Goal: Information Seeking & Learning: Learn about a topic

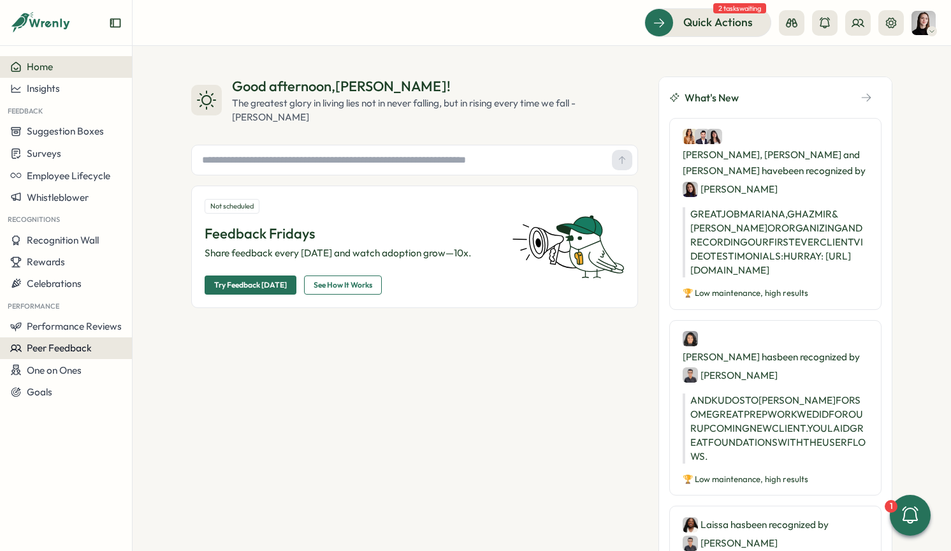
click at [66, 350] on span "Peer Feedback" at bounding box center [59, 348] width 65 height 12
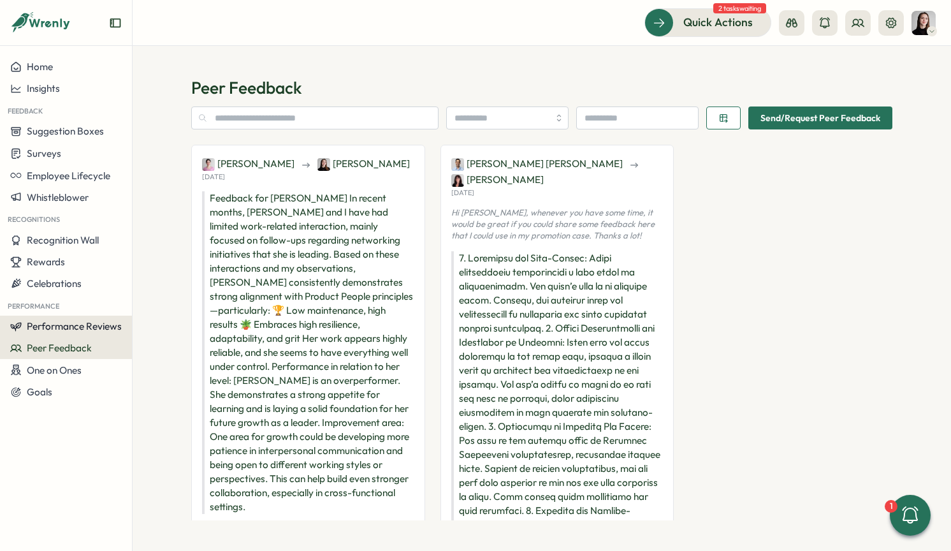
click at [66, 332] on button "Performance Reviews" at bounding box center [66, 327] width 132 height 22
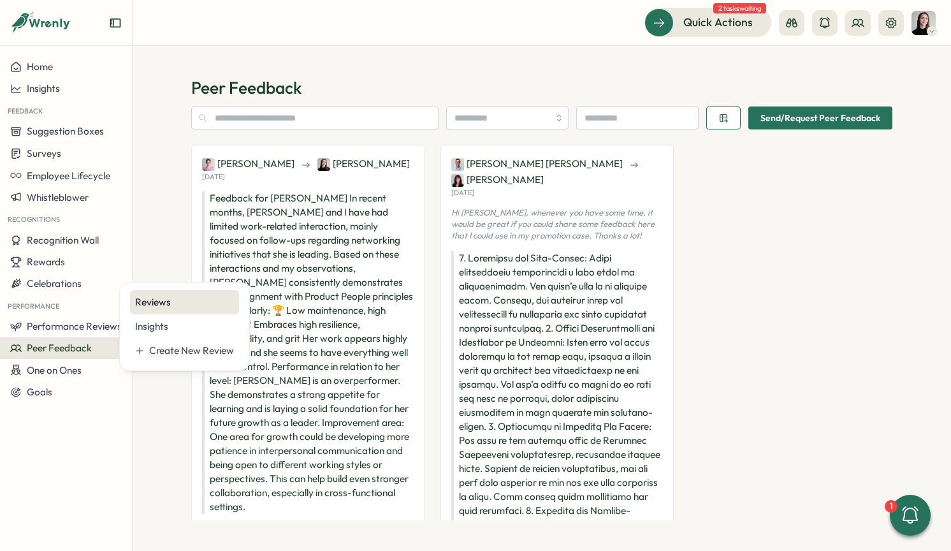
click at [148, 303] on div "Reviews" at bounding box center [184, 302] width 99 height 14
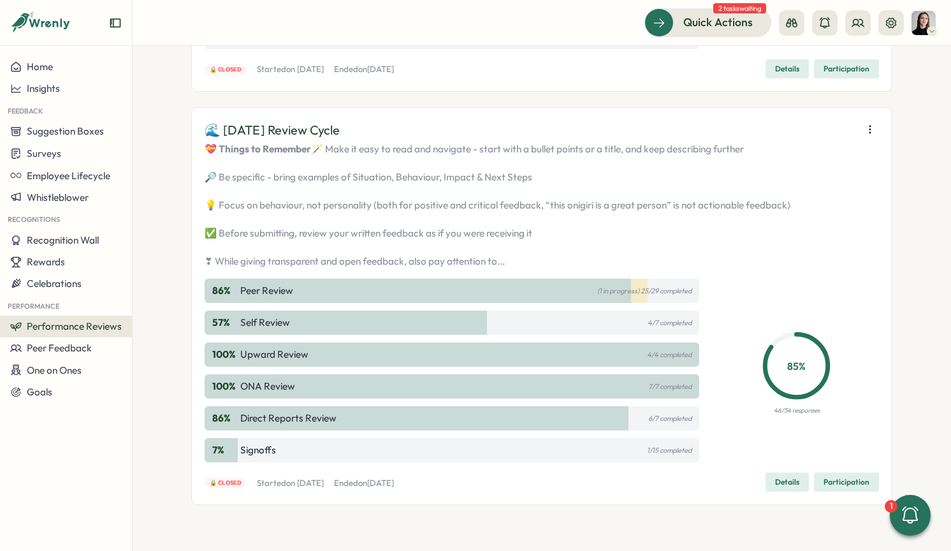
scroll to position [1598, 0]
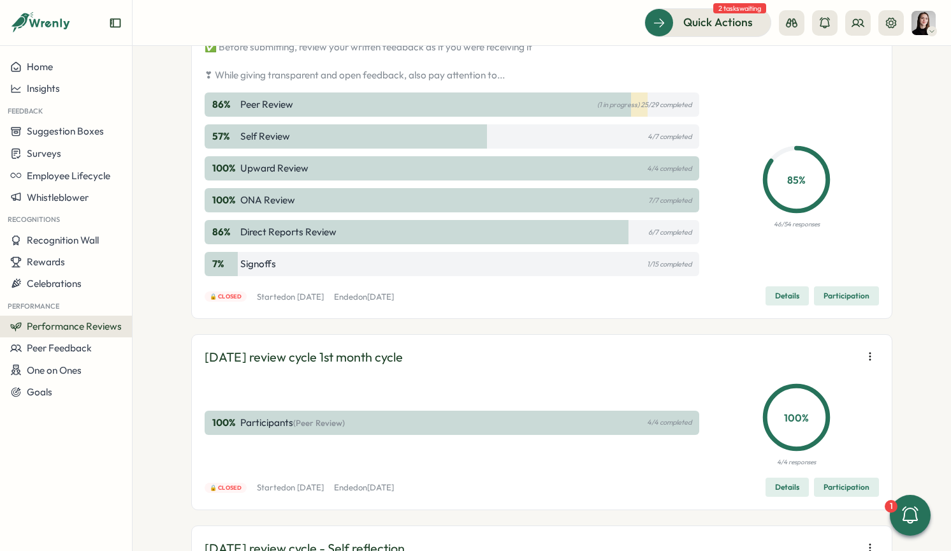
click at [781, 305] on span "Details" at bounding box center [787, 296] width 24 height 18
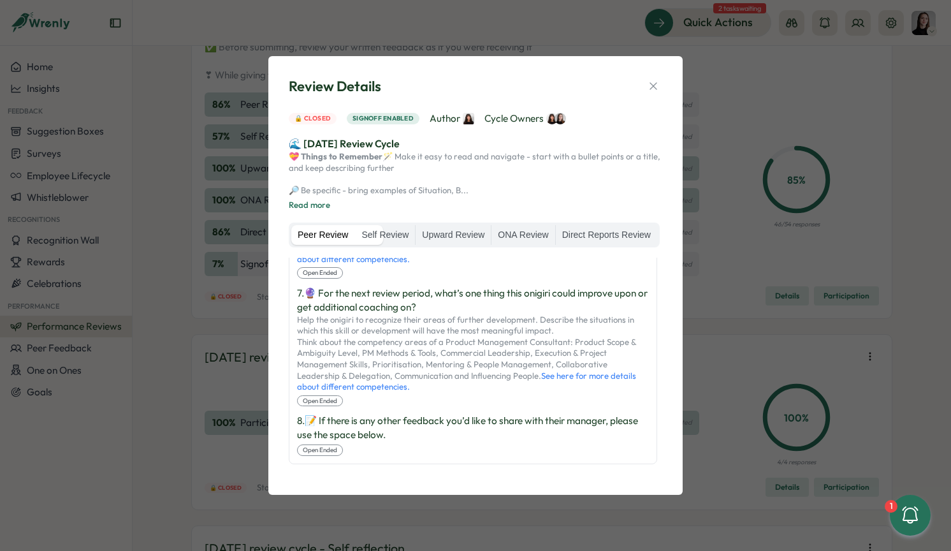
scroll to position [951, 0]
click at [560, 113] on img at bounding box center [560, 118] width 11 height 11
click at [657, 80] on icon "button" at bounding box center [653, 86] width 13 height 13
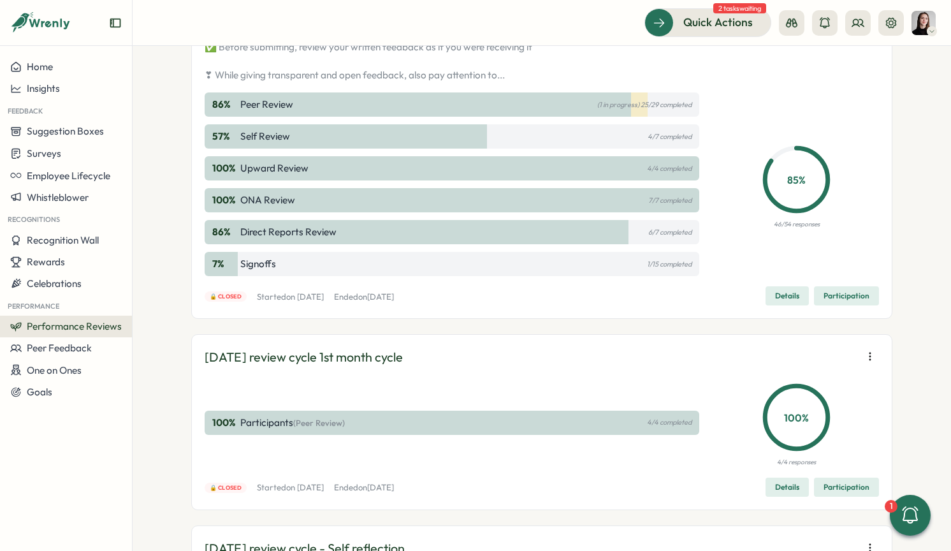
click at [117, 24] on icon "Expand sidebar" at bounding box center [115, 23] width 13 height 13
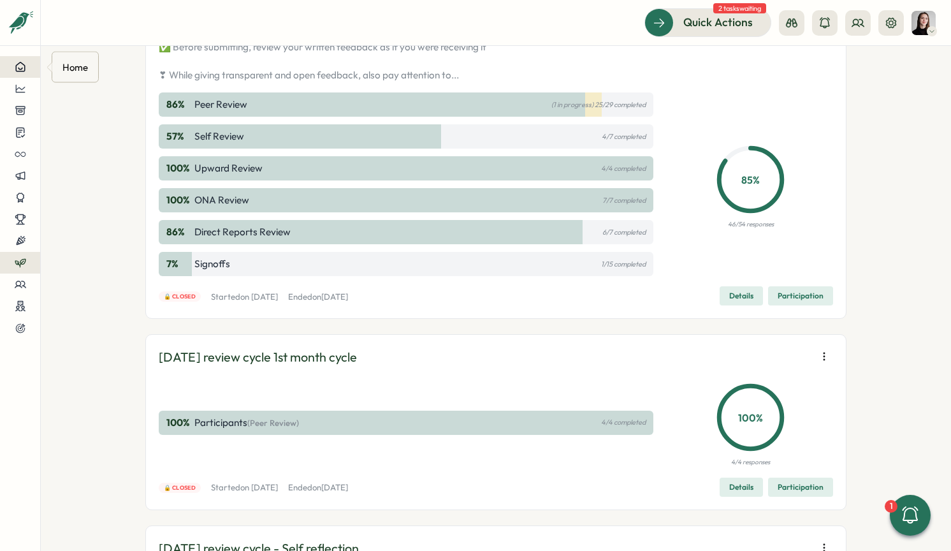
click at [26, 65] on div at bounding box center [20, 66] width 20 height 11
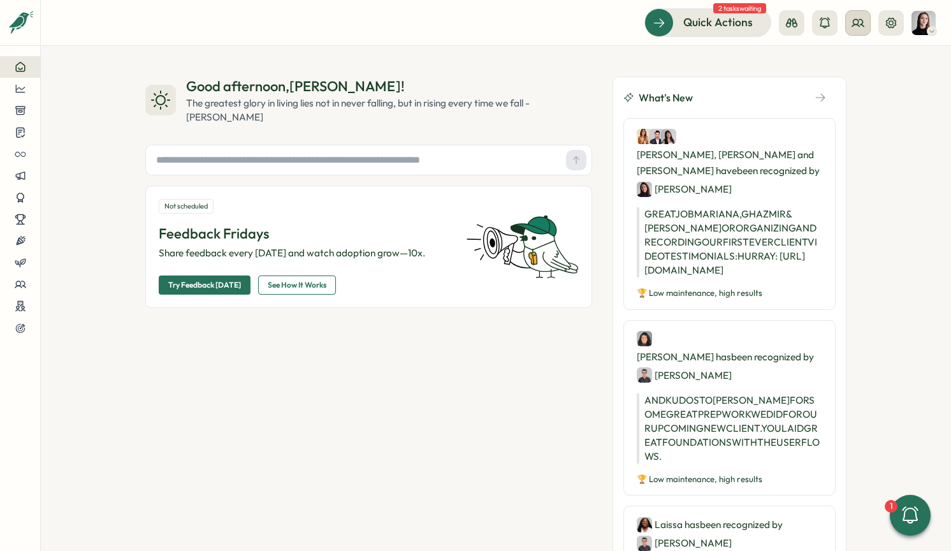
click at [873, 21] on div at bounding box center [841, 23] width 125 height 26
click at [860, 22] on icon at bounding box center [858, 23] width 13 height 13
click at [846, 62] on div "Org Members" at bounding box center [859, 63] width 80 height 14
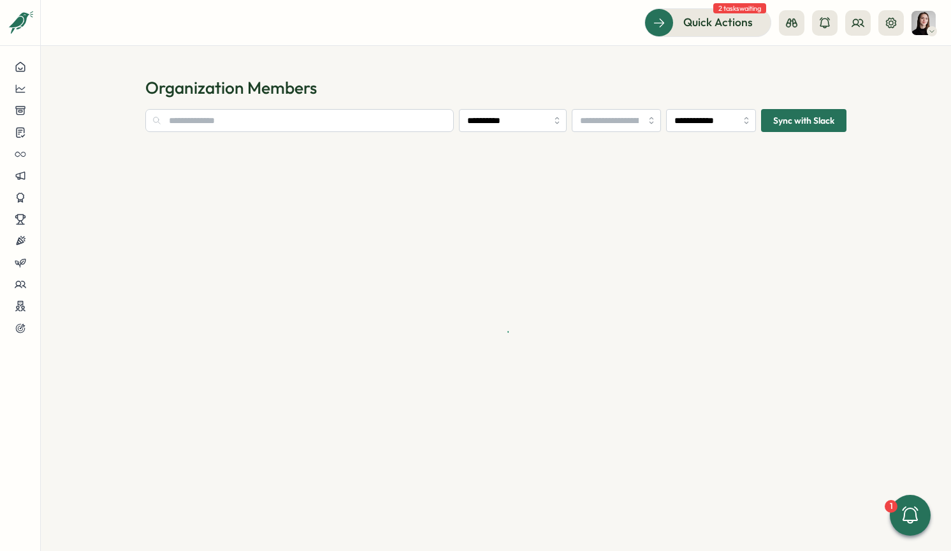
type input "**********"
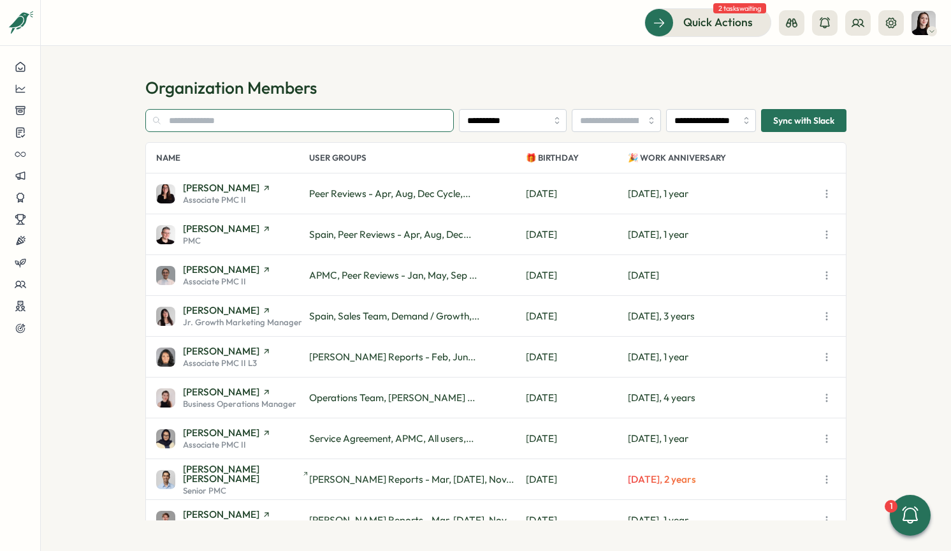
click at [221, 118] on input "text" at bounding box center [299, 120] width 309 height 23
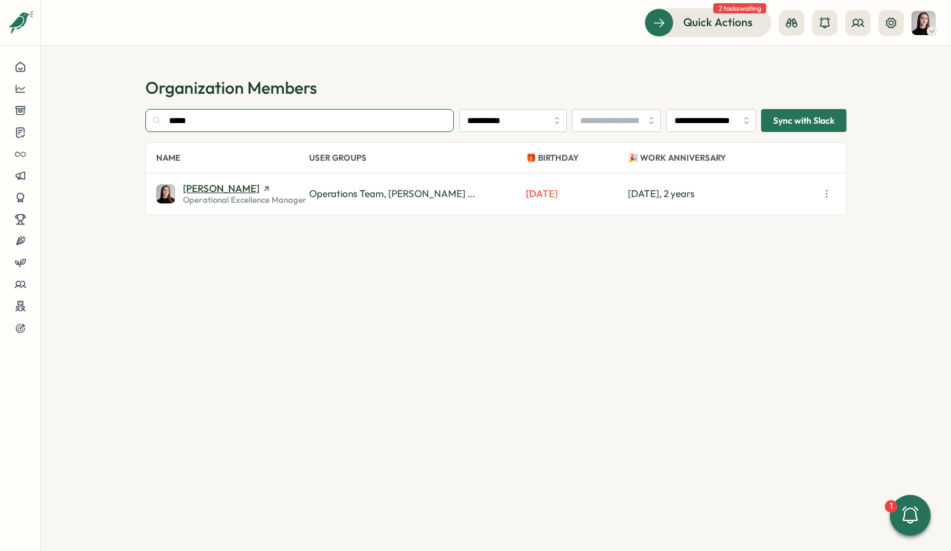
type input "*****"
click at [219, 187] on span "[PERSON_NAME]" at bounding box center [221, 189] width 77 height 10
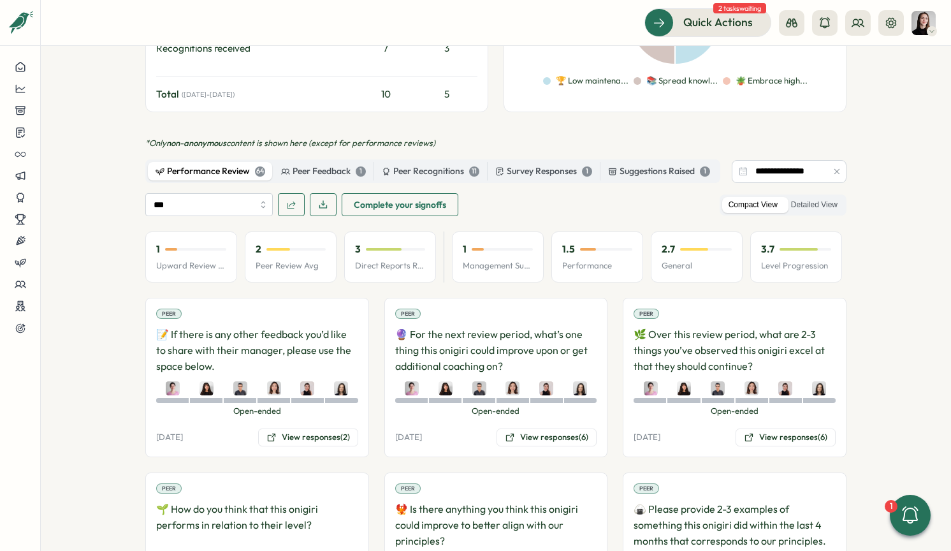
scroll to position [674, 0]
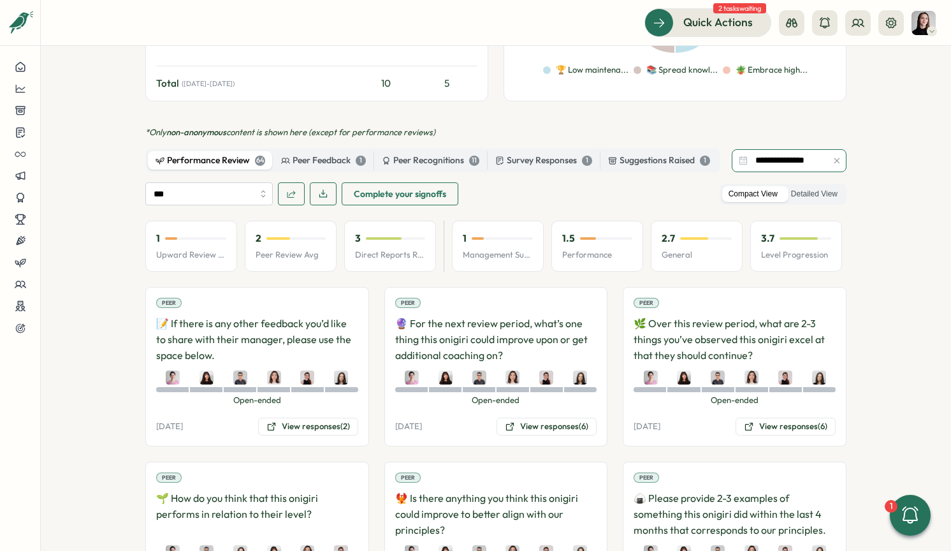
click at [759, 151] on input "**********" at bounding box center [789, 160] width 115 height 23
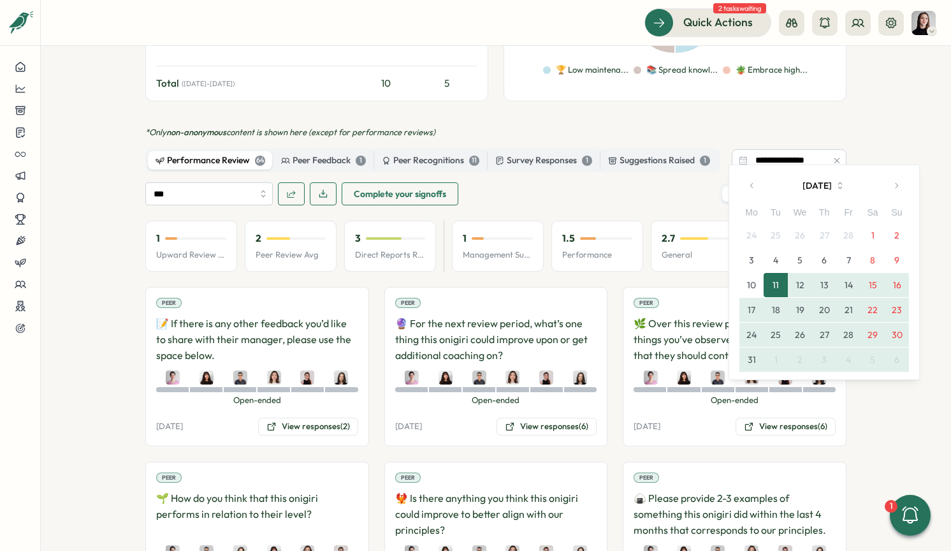
click at [896, 184] on icon "button" at bounding box center [897, 184] width 3 height 5
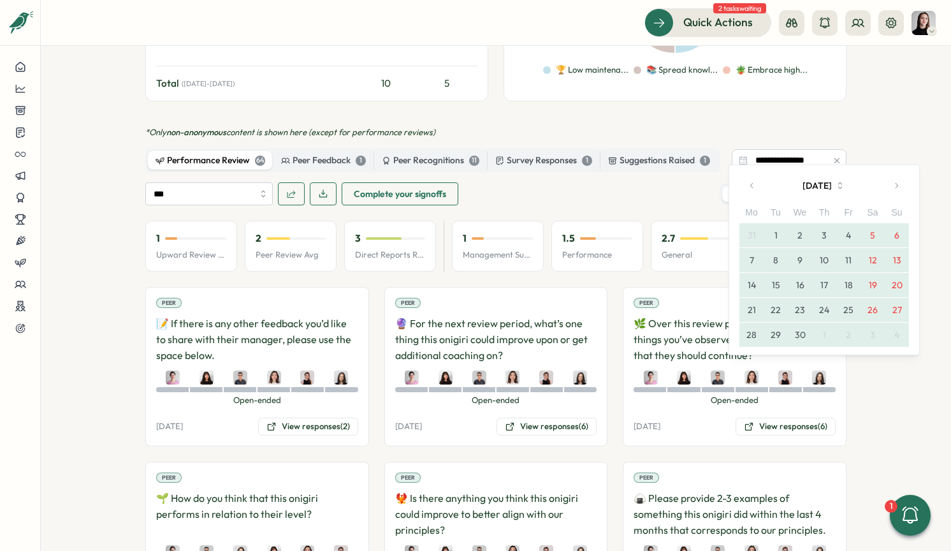
click at [896, 184] on icon "button" at bounding box center [897, 184] width 3 height 5
click at [891, 182] on button "button" at bounding box center [897, 186] width 26 height 26
click at [902, 187] on button "button" at bounding box center [897, 186] width 26 height 26
click at [769, 234] on button "1" at bounding box center [776, 235] width 24 height 24
click at [825, 329] on button "31" at bounding box center [824, 335] width 24 height 24
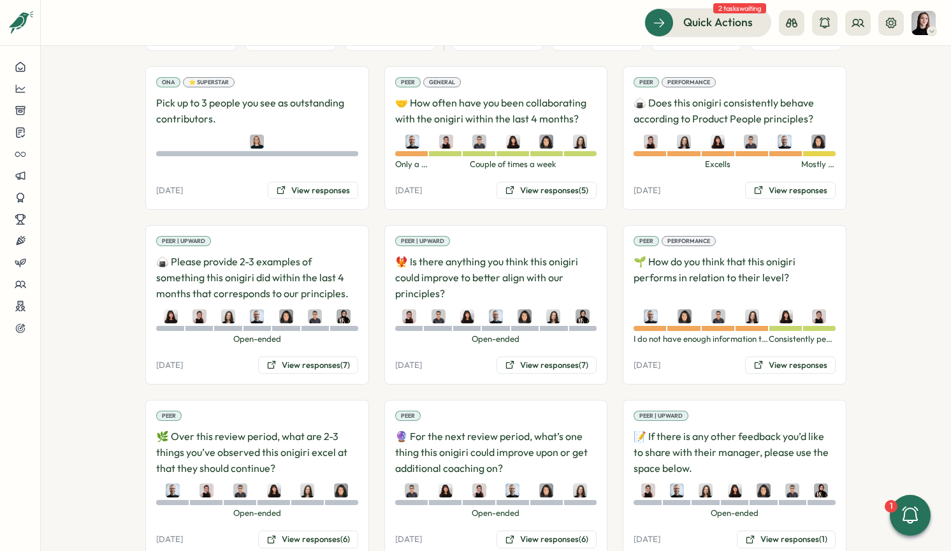
scroll to position [879, 0]
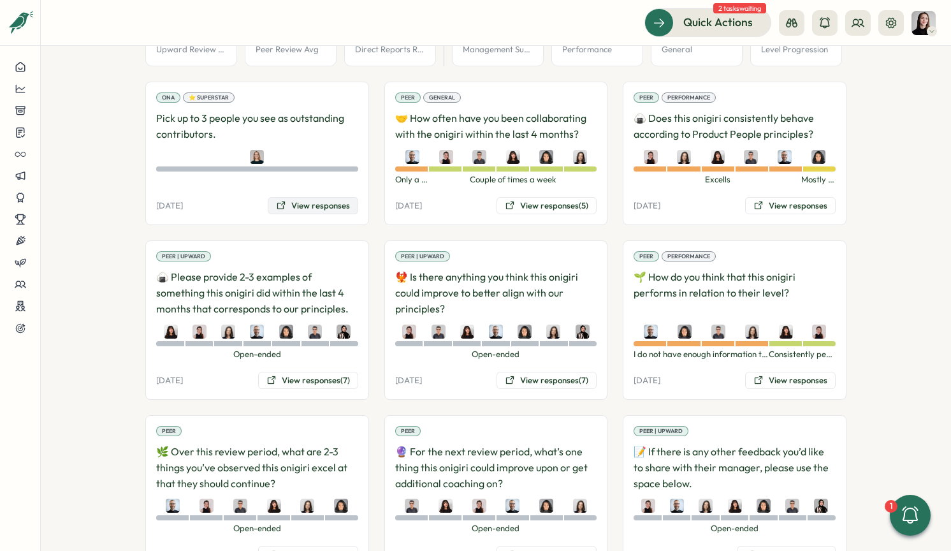
click at [352, 197] on button "View responses" at bounding box center [313, 206] width 91 height 18
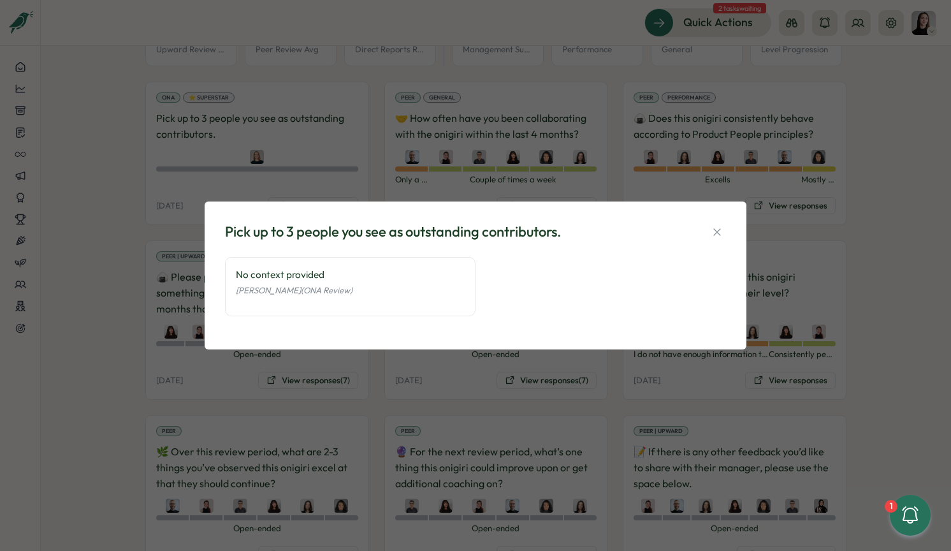
click at [715, 232] on icon "button" at bounding box center [717, 232] width 13 height 13
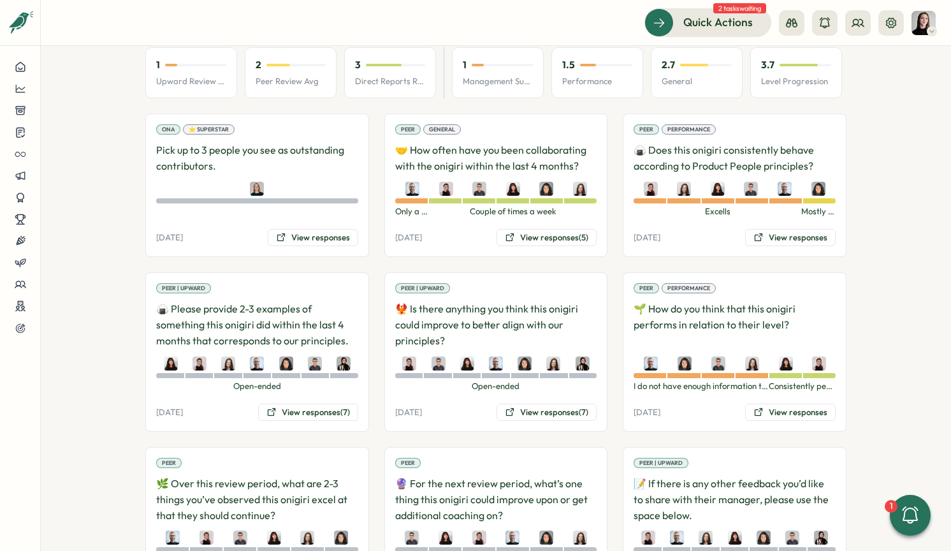
scroll to position [860, 0]
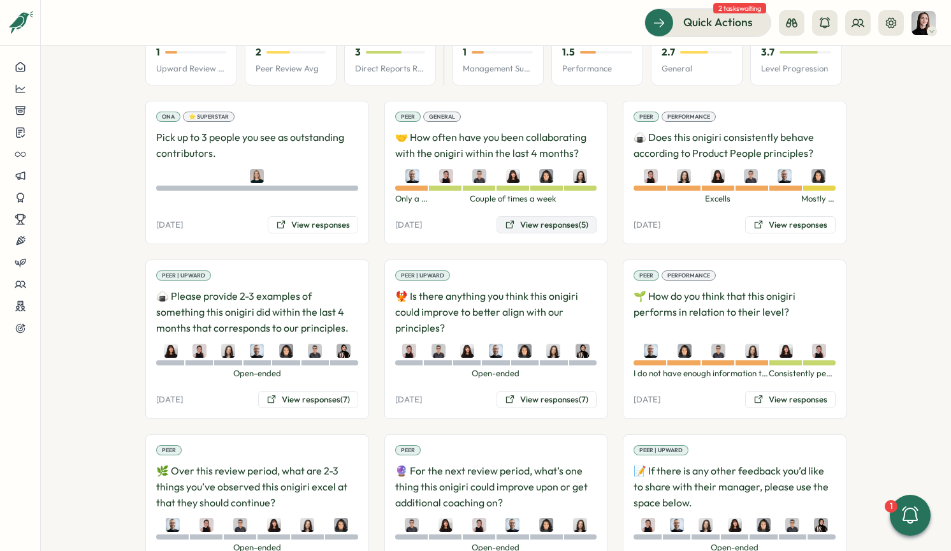
click at [532, 218] on button "View responses (5)" at bounding box center [547, 225] width 100 height 18
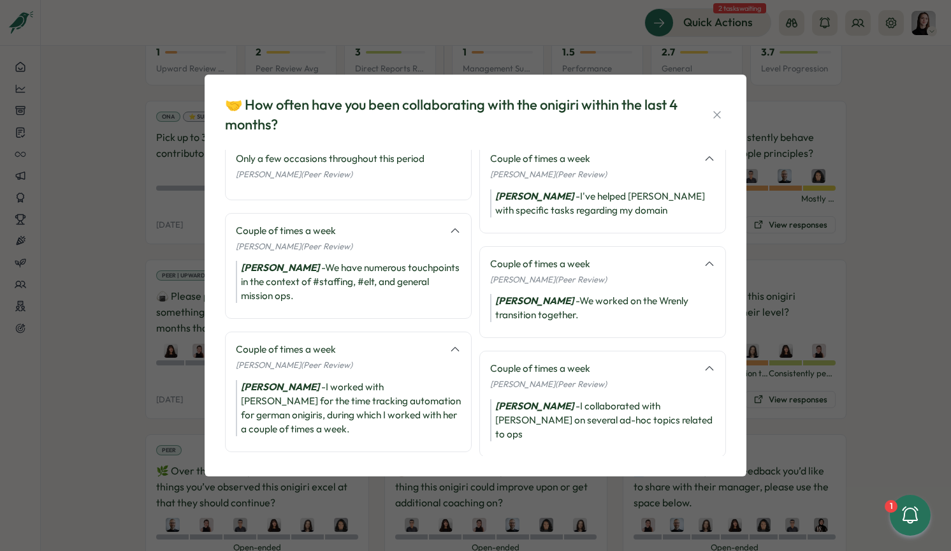
scroll to position [0, 0]
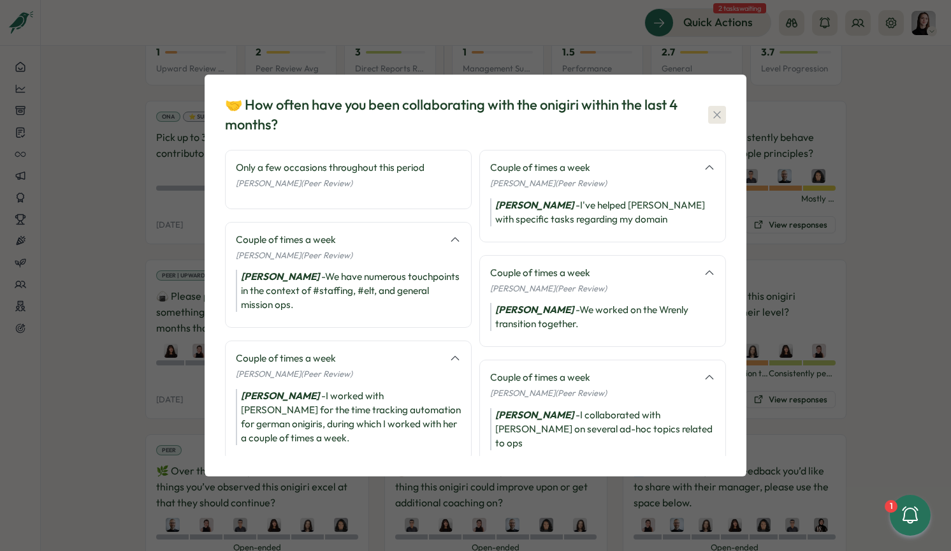
click at [727, 108] on div "🤝 How often have you been collaborating with the onigiri within the last 4 mont…" at bounding box center [475, 275] width 511 height 371
click at [722, 112] on icon "button" at bounding box center [717, 114] width 13 height 13
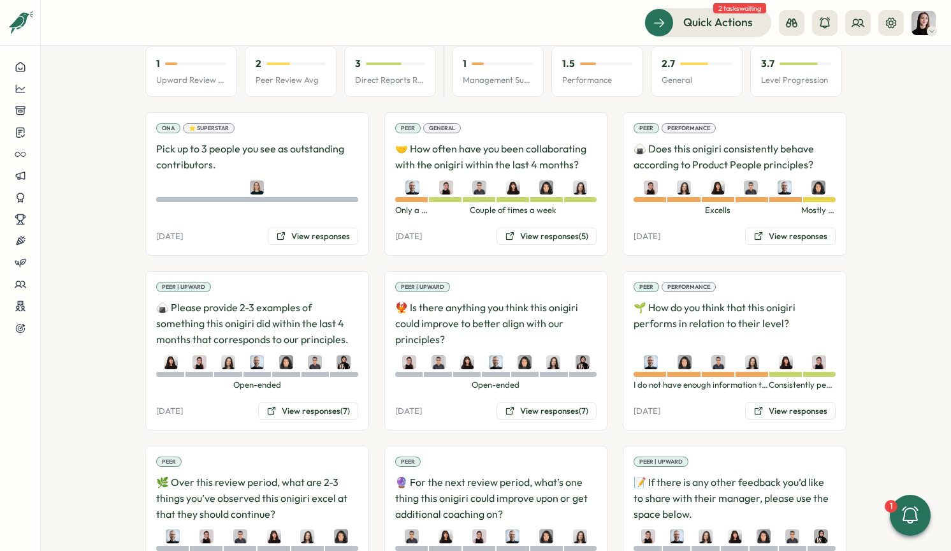
scroll to position [841, 0]
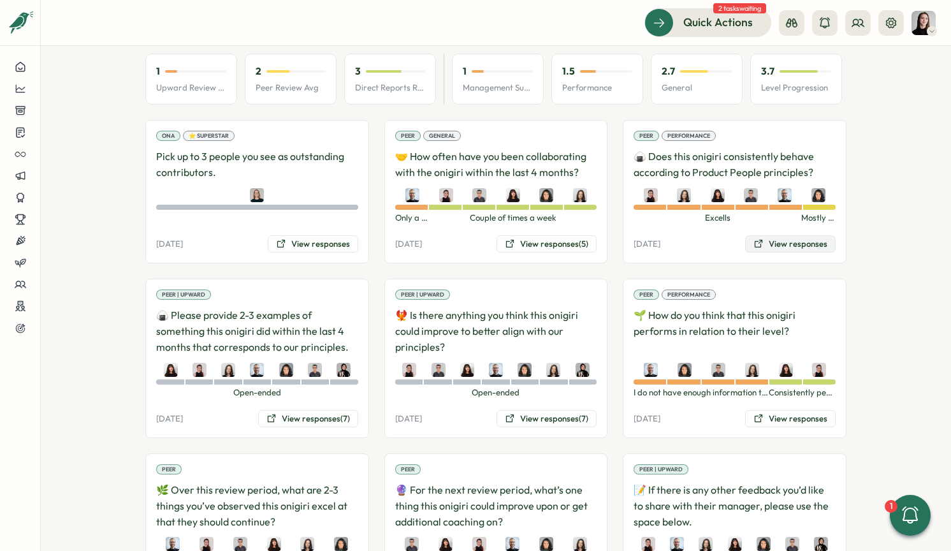
click at [785, 235] on button "View responses" at bounding box center [790, 244] width 91 height 18
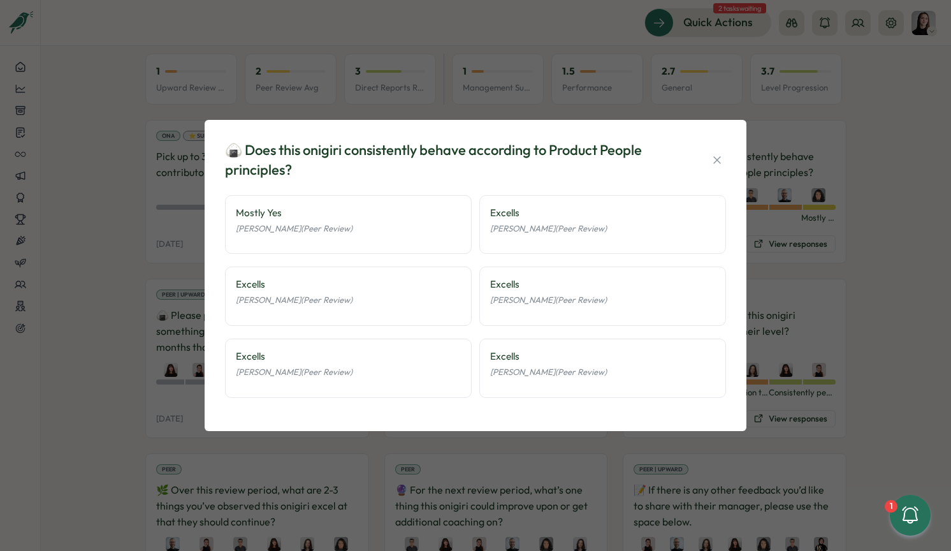
click at [715, 149] on div "🍙 Does this onigiri consistently behave according to Product People principles?" at bounding box center [475, 160] width 501 height 40
click at [712, 150] on div "🍙 Does this onigiri consistently behave according to Product People principles?" at bounding box center [475, 160] width 501 height 40
click at [714, 156] on icon "button" at bounding box center [717, 160] width 13 height 13
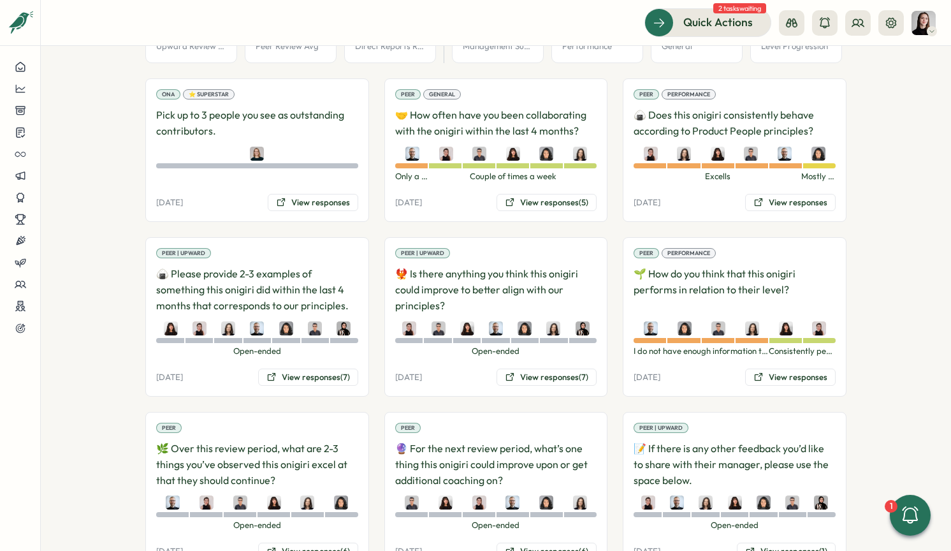
scroll to position [899, 0]
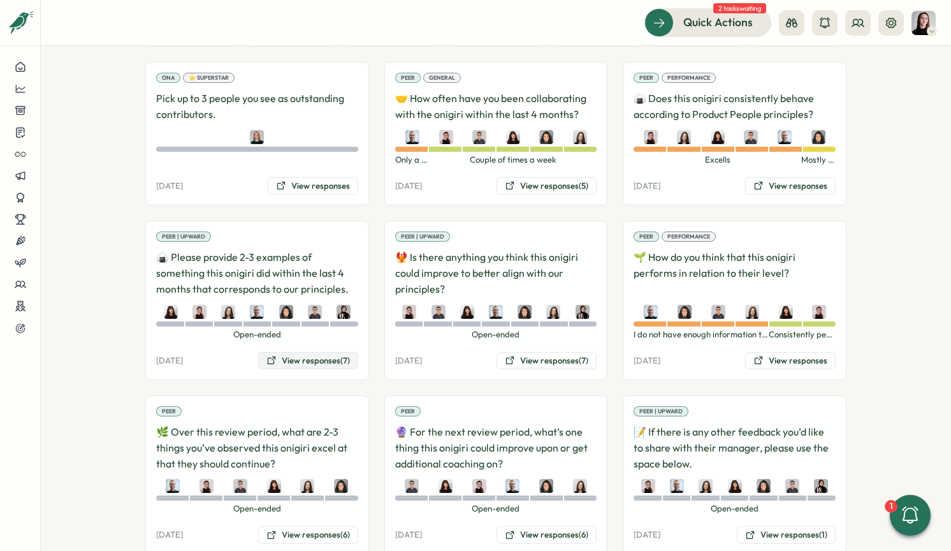
click at [285, 352] on button "View responses (7)" at bounding box center [308, 361] width 100 height 18
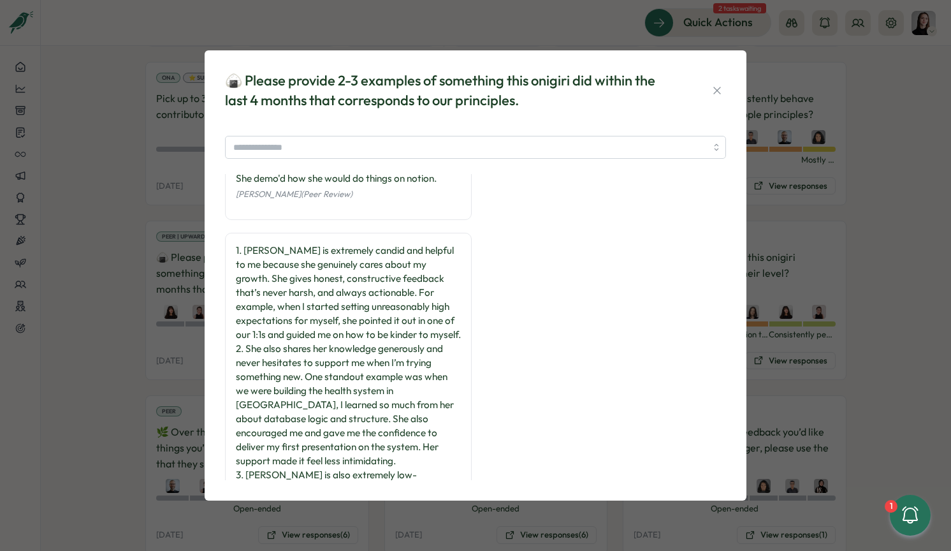
scroll to position [608, 0]
click at [722, 95] on icon "button" at bounding box center [717, 90] width 13 height 13
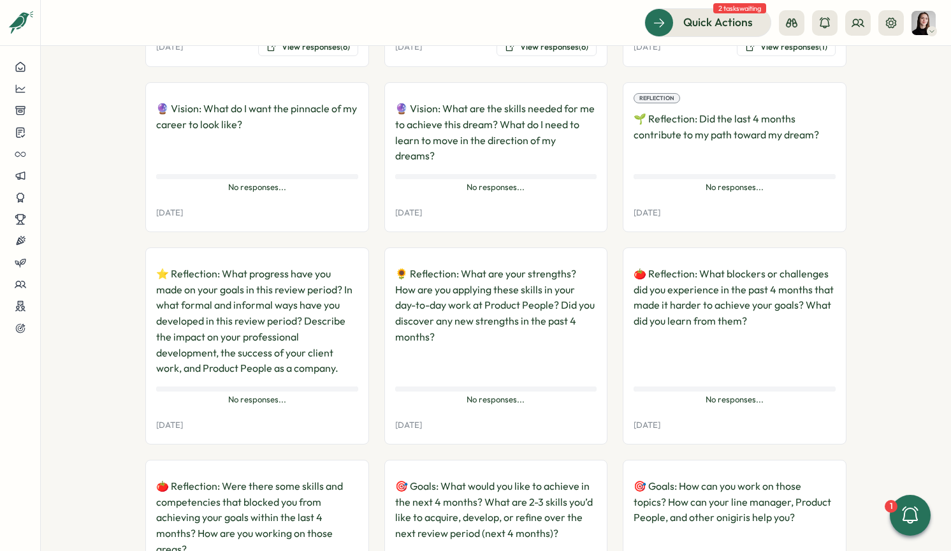
scroll to position [1414, 0]
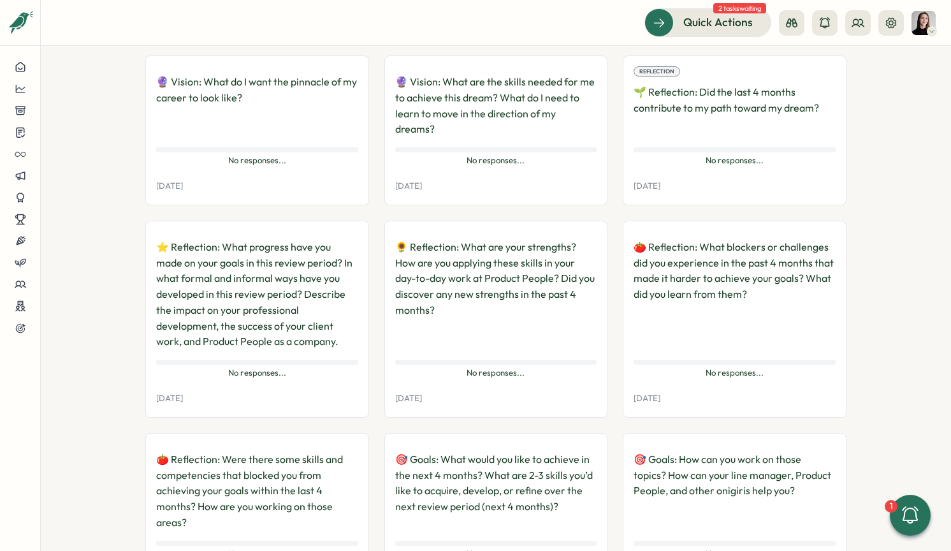
click at [7, 54] on aside at bounding box center [20, 275] width 41 height 551
click at [22, 59] on button at bounding box center [20, 67] width 40 height 22
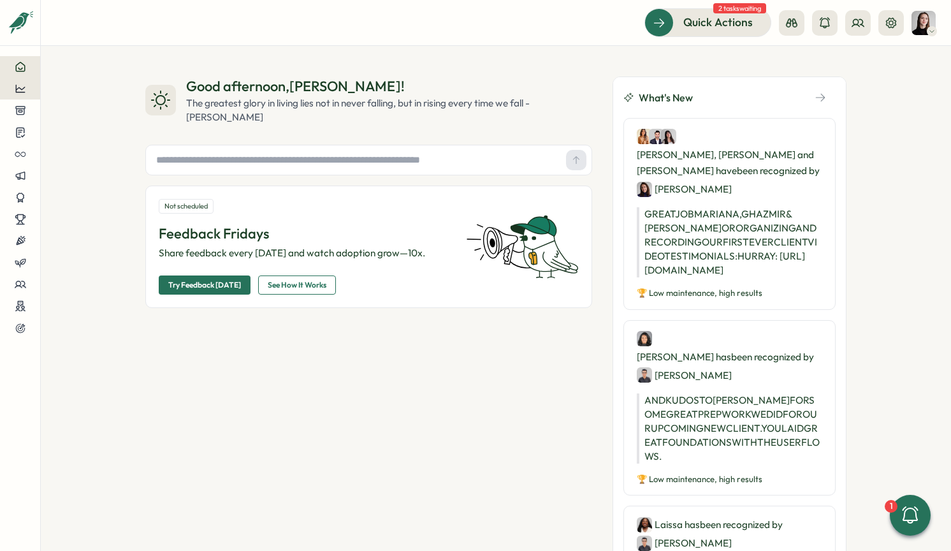
click at [23, 95] on button at bounding box center [20, 89] width 40 height 22
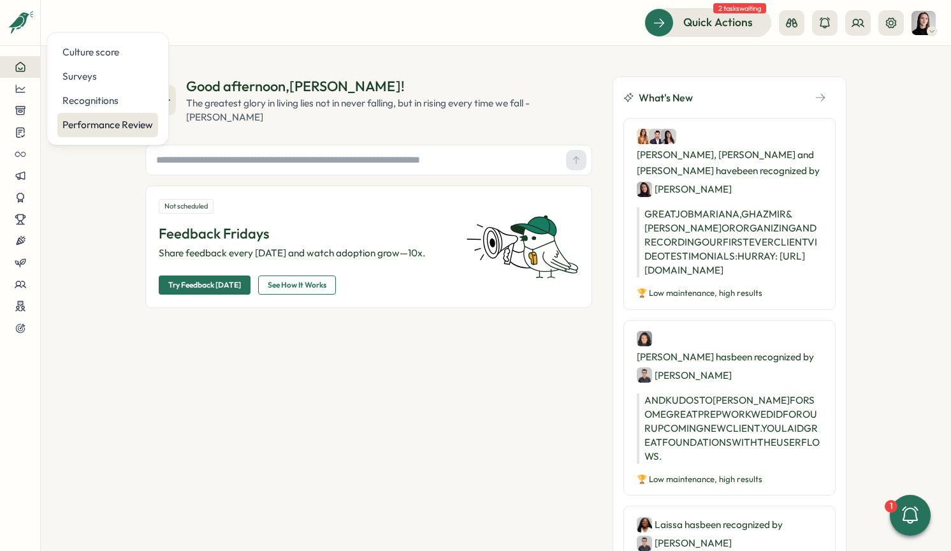
click at [97, 121] on div "Performance Review" at bounding box center [107, 125] width 91 height 14
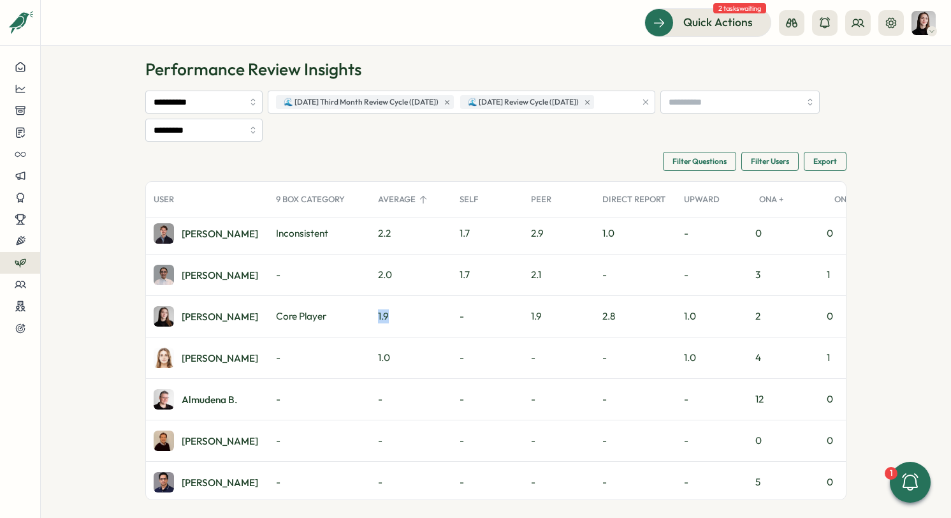
drag, startPoint x: 376, startPoint y: 316, endPoint x: 396, endPoint y: 314, distance: 19.9
click at [396, 314] on div "1.9" at bounding box center [411, 316] width 82 height 41
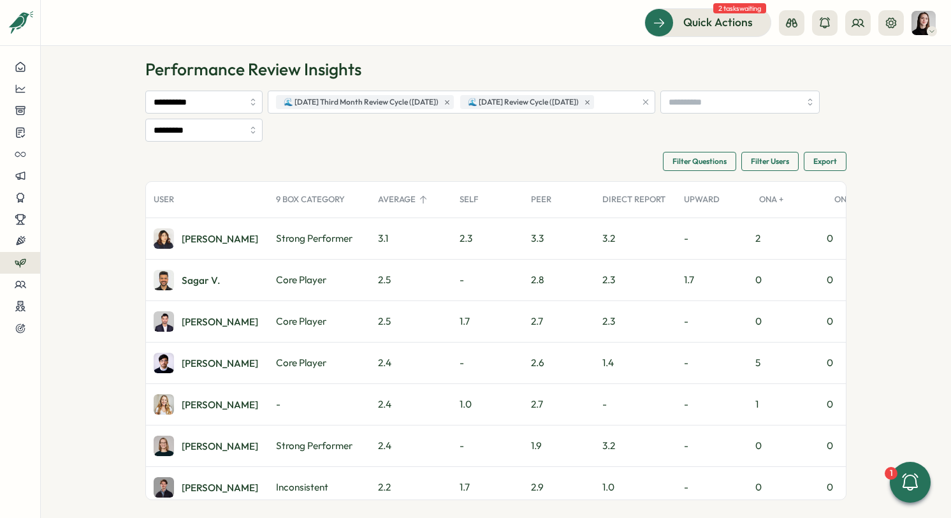
click at [465, 163] on div "Filter Questions Filter Users Export" at bounding box center [495, 161] width 701 height 19
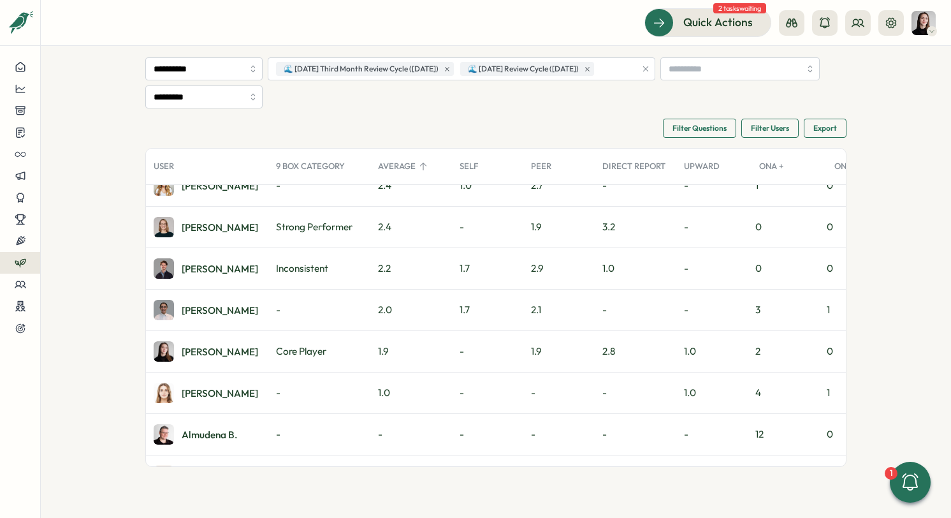
scroll to position [231, 0]
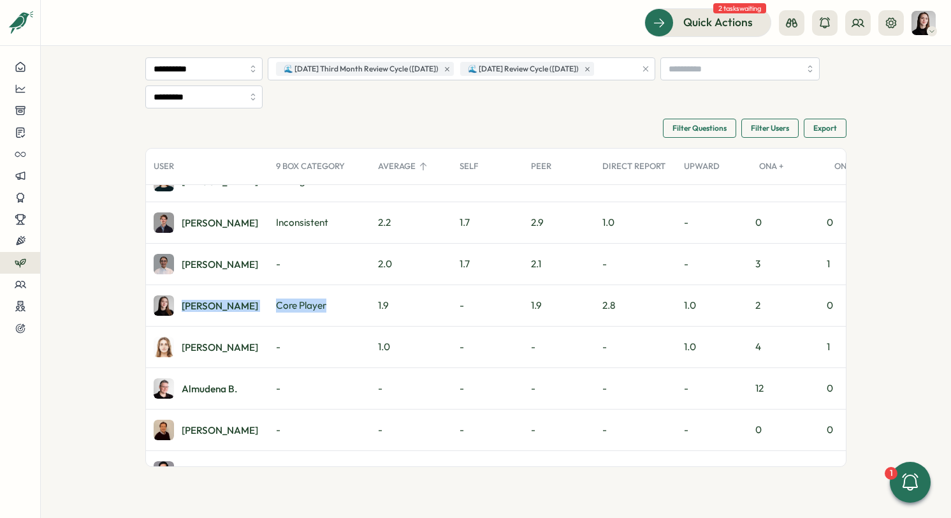
drag, startPoint x: 324, startPoint y: 303, endPoint x: 235, endPoint y: 284, distance: 90.7
click at [235, 285] on div "[PERSON_NAME] Core Player 1.9 - 1.9 2.8 1.0 2 0" at bounding box center [524, 305] width 756 height 41
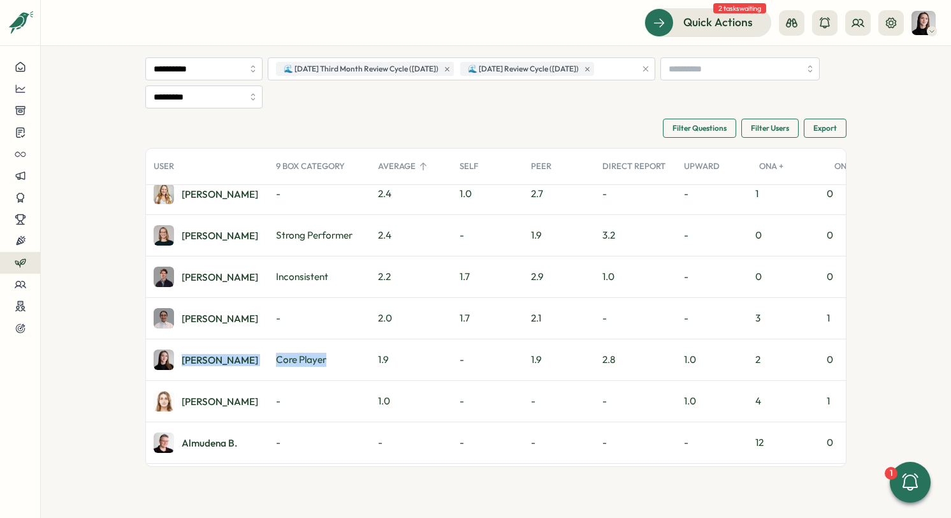
scroll to position [143, 0]
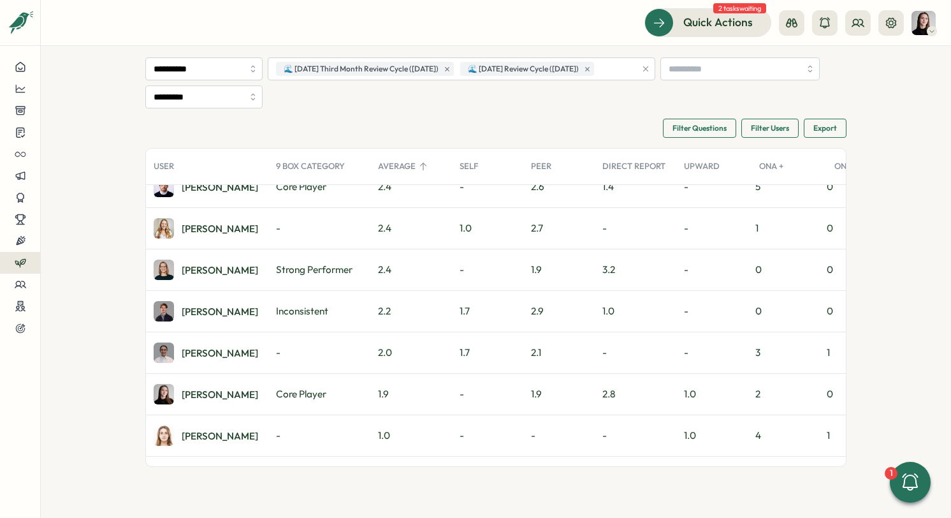
click at [88, 263] on section "**********" at bounding box center [496, 282] width 910 height 472
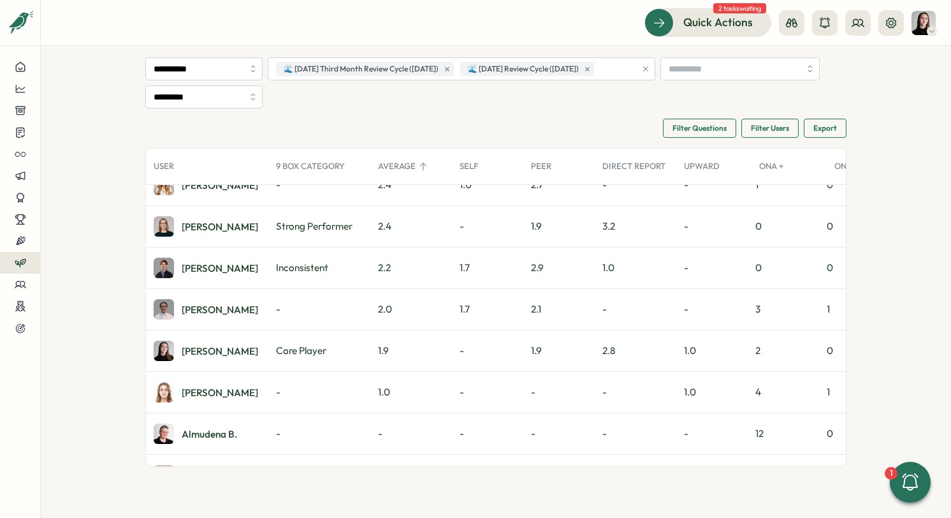
scroll to position [228, 0]
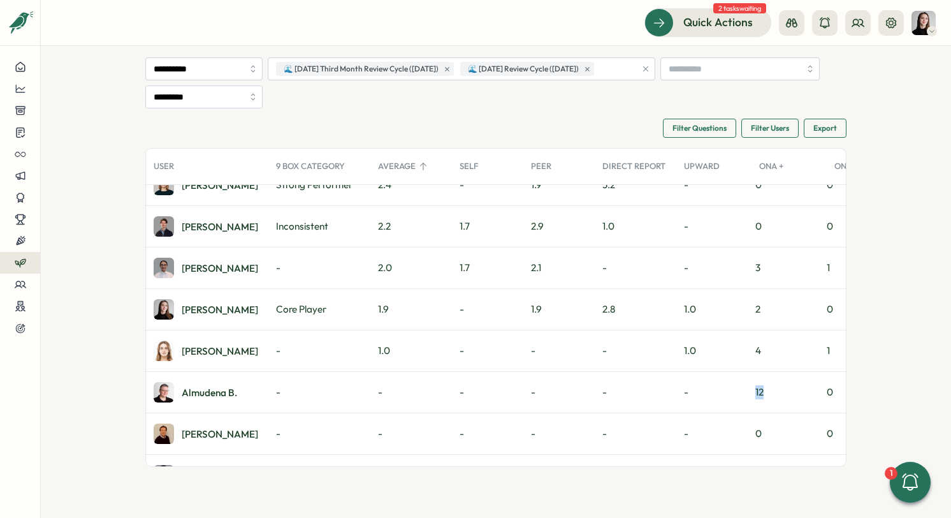
drag, startPoint x: 752, startPoint y: 390, endPoint x: 765, endPoint y: 389, distance: 12.8
click at [765, 389] on div "12" at bounding box center [783, 392] width 71 height 41
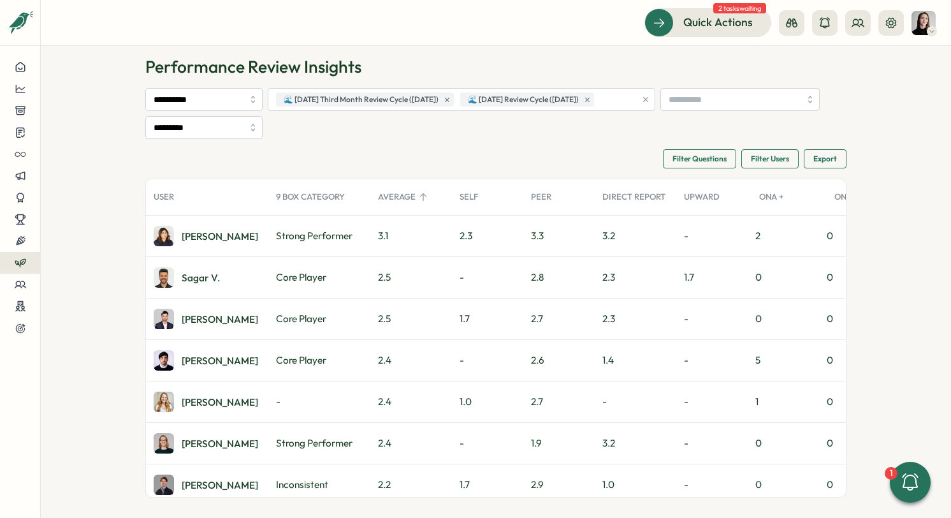
scroll to position [13, 0]
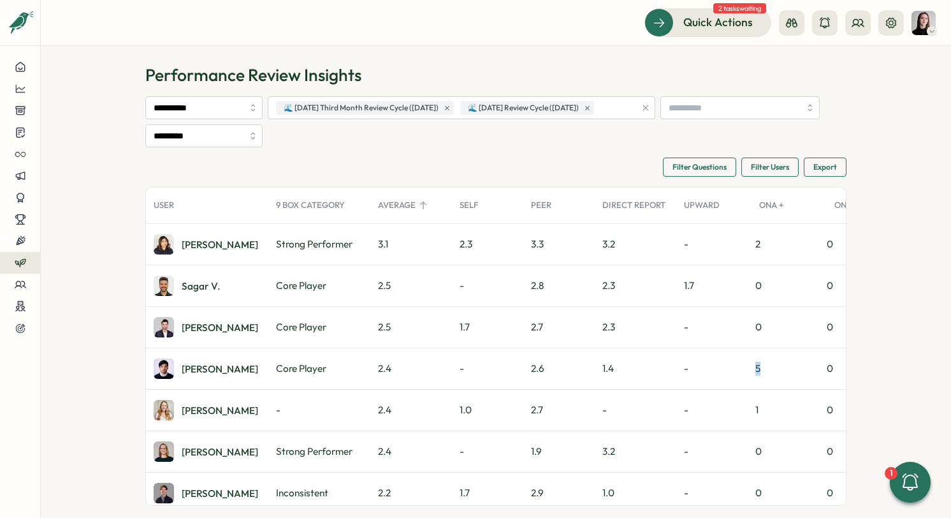
drag, startPoint x: 747, startPoint y: 372, endPoint x: 759, endPoint y: 371, distance: 12.1
click at [759, 371] on div "5" at bounding box center [783, 368] width 71 height 41
click at [772, 205] on div "ONA +" at bounding box center [789, 206] width 75 height 26
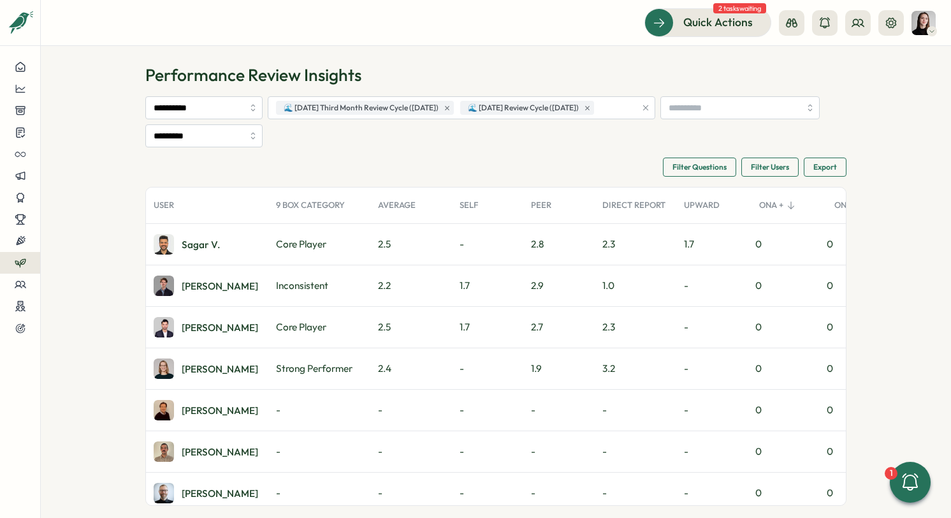
click at [770, 207] on div "ONA +" at bounding box center [789, 206] width 75 height 26
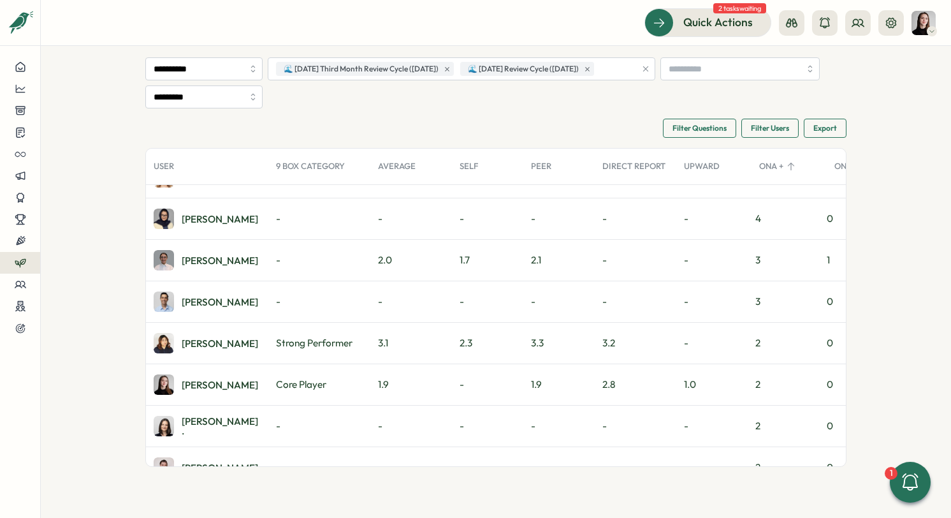
scroll to position [242, 0]
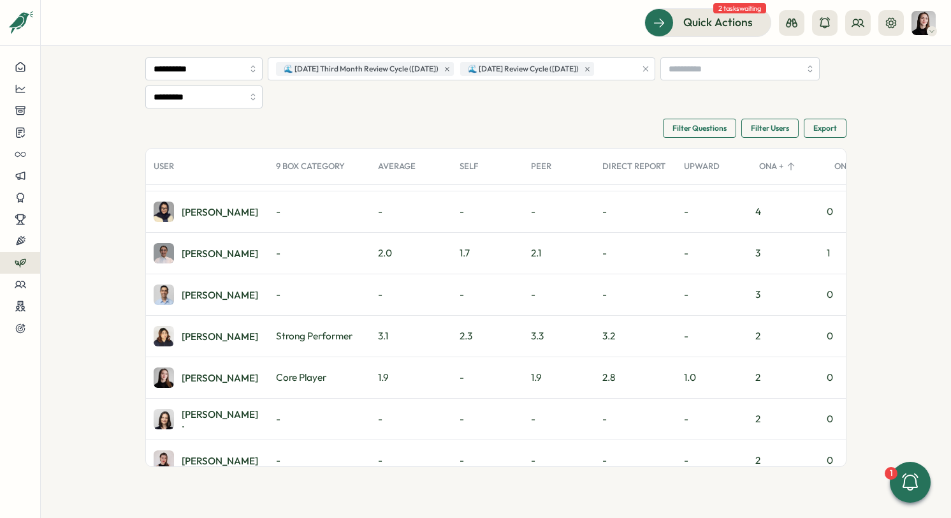
click at [905, 229] on section "**********" at bounding box center [496, 282] width 910 height 472
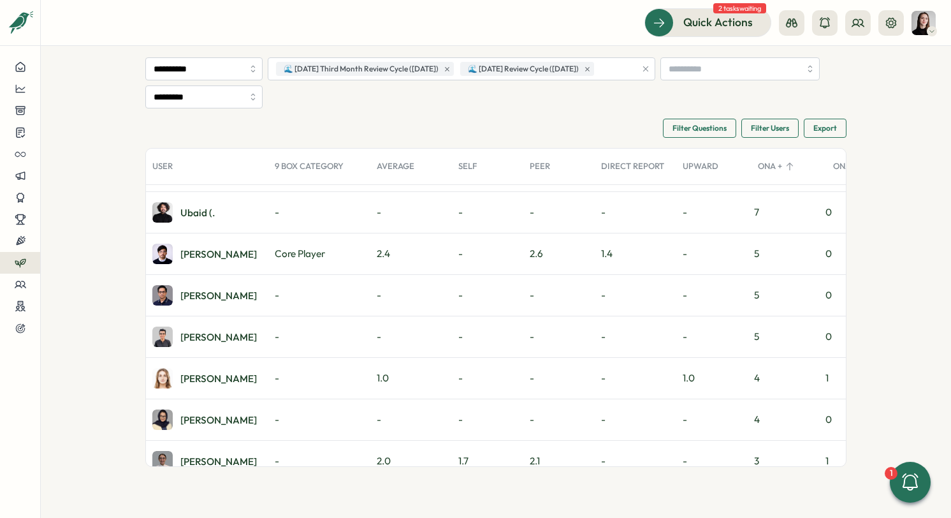
scroll to position [0, 0]
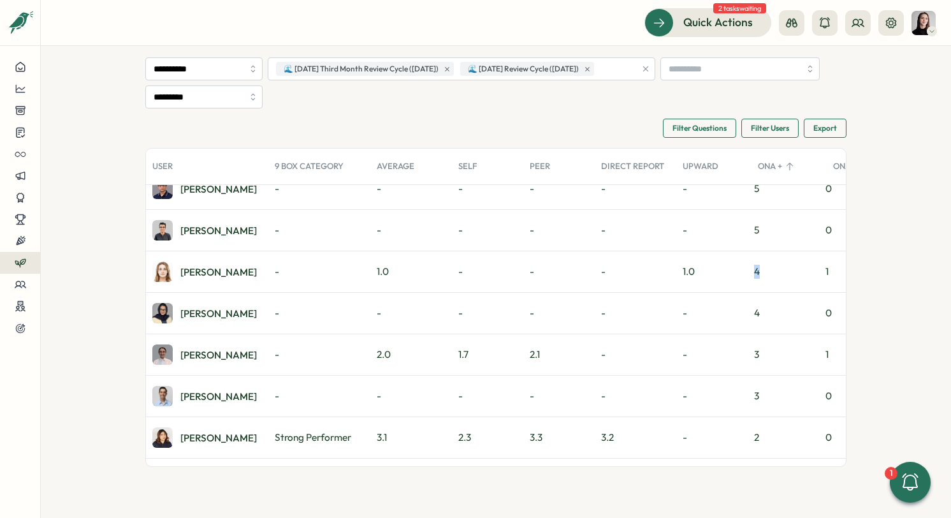
click at [772, 272] on div "4" at bounding box center [782, 271] width 71 height 41
click at [848, 278] on section "**********" at bounding box center [496, 282] width 910 height 472
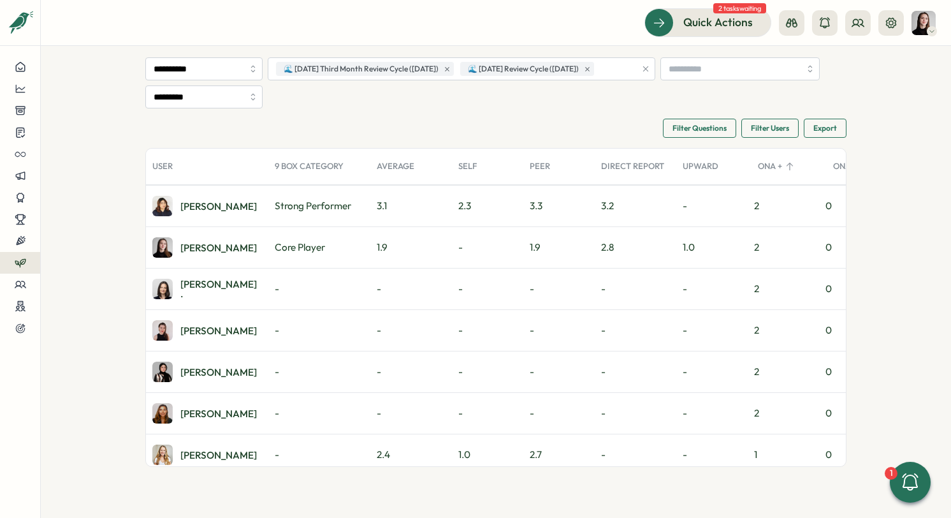
scroll to position [374, 0]
drag, startPoint x: 751, startPoint y: 327, endPoint x: 760, endPoint y: 326, distance: 9.0
click at [760, 326] on div "2" at bounding box center [782, 328] width 71 height 41
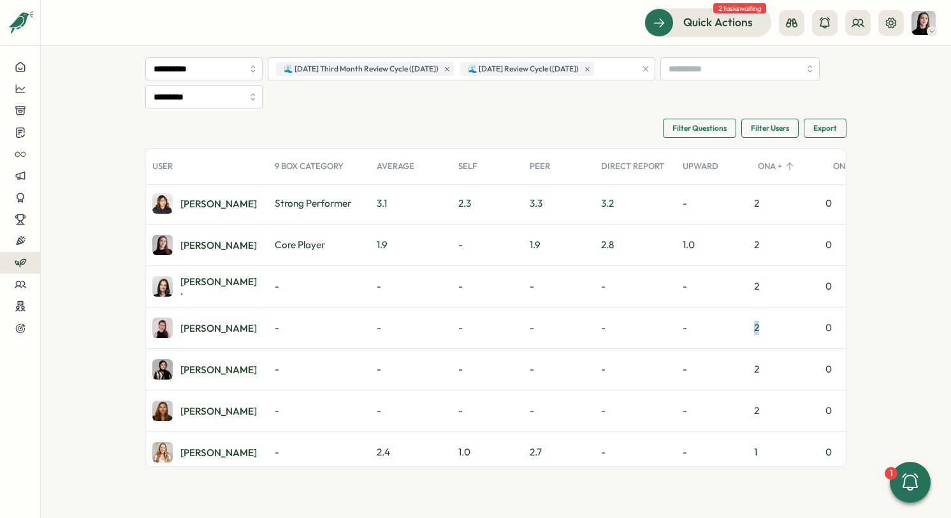
scroll to position [379, 0]
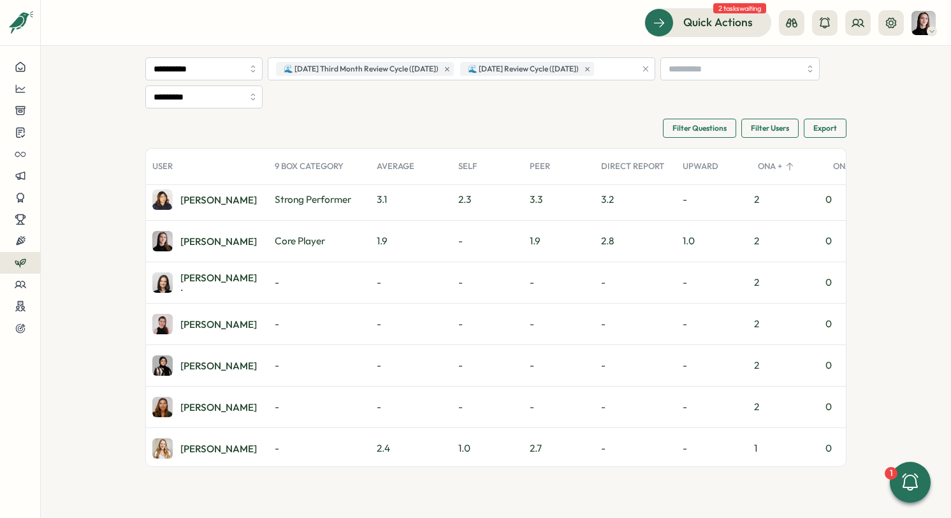
click at [755, 367] on div "2" at bounding box center [782, 365] width 71 height 41
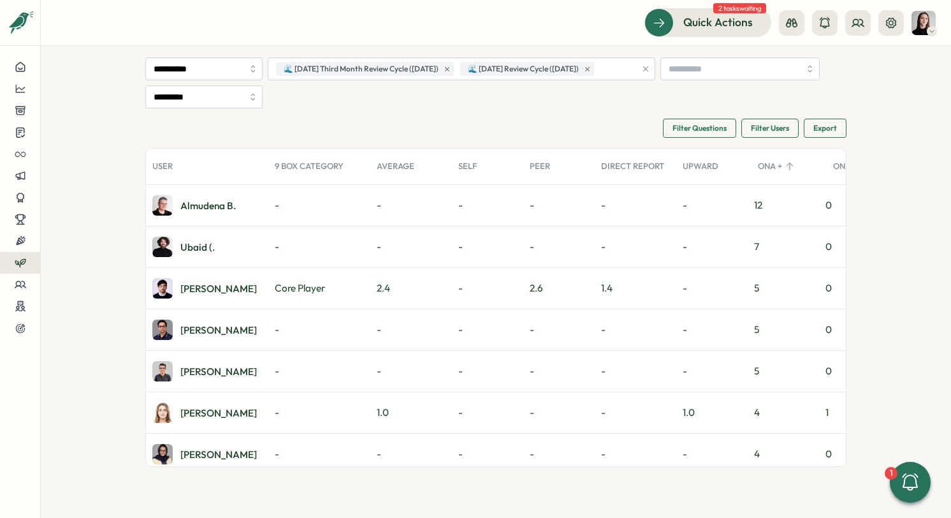
scroll to position [0, 0]
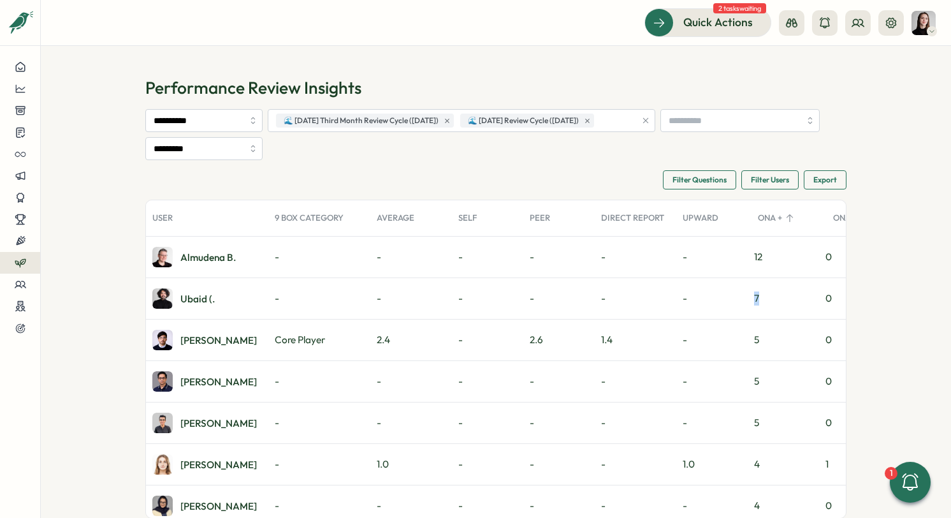
drag, startPoint x: 750, startPoint y: 299, endPoint x: 766, endPoint y: 296, distance: 16.1
click at [766, 296] on div "7" at bounding box center [782, 298] width 71 height 41
click at [849, 314] on section "**********" at bounding box center [496, 282] width 910 height 472
click at [182, 297] on div "Ubaid (." at bounding box center [199, 299] width 34 height 10
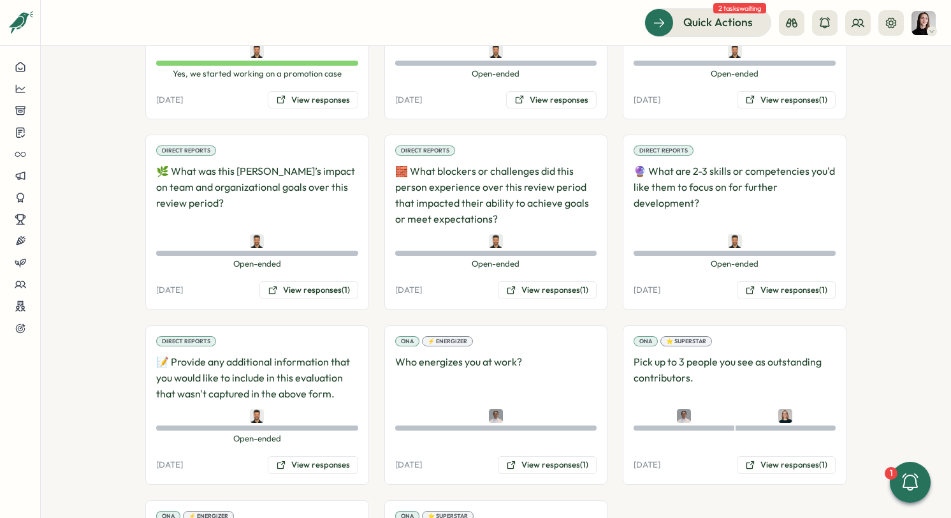
scroll to position [3133, 0]
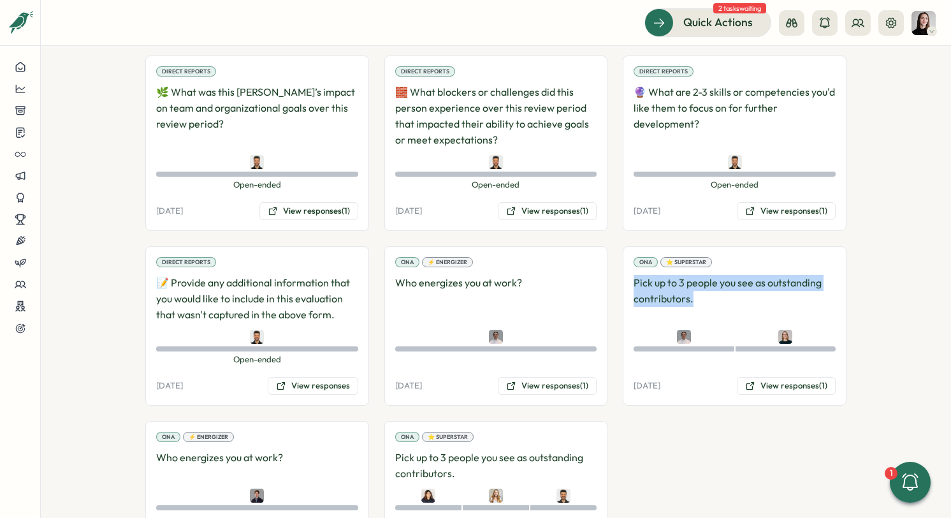
drag, startPoint x: 647, startPoint y: 237, endPoint x: 617, endPoint y: 233, distance: 30.2
click at [844, 235] on section "**********" at bounding box center [496, 282] width 910 height 472
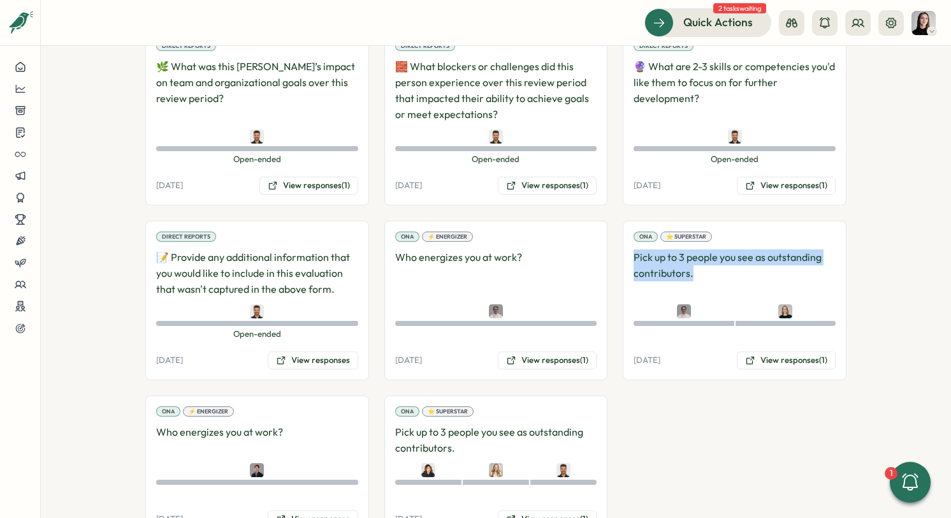
drag, startPoint x: 701, startPoint y: 219, endPoint x: 617, endPoint y: 201, distance: 85.9
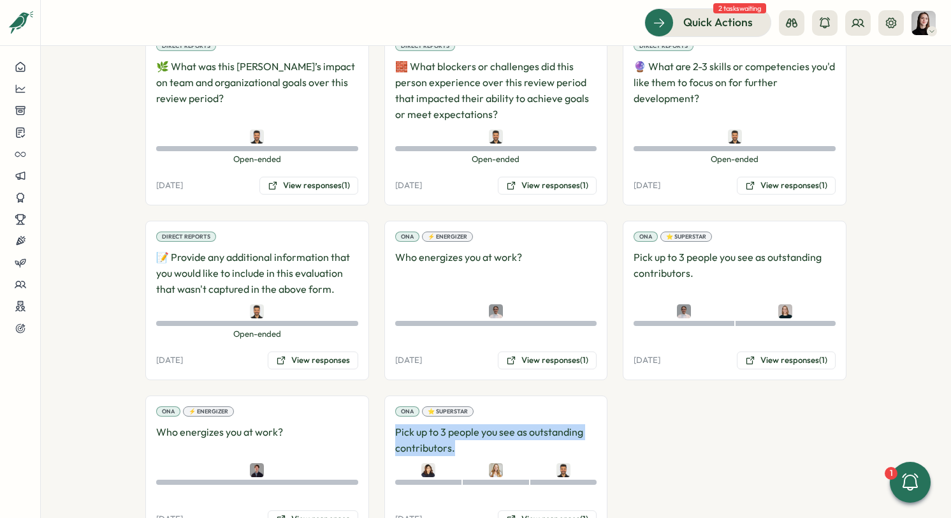
drag, startPoint x: 430, startPoint y: 387, endPoint x: 385, endPoint y: 381, distance: 45.1
click at [385, 395] on div "ONA ⭐ Superstar Pick up to 3 people you see as outstanding contributors. user_s…" at bounding box center [496, 466] width 224 height 143
drag, startPoint x: 385, startPoint y: 381, endPoint x: 515, endPoint y: 379, distance: 129.4
click at [515, 424] on p "Pick up to 3 people you see as outstanding contributors." at bounding box center [496, 440] width 202 height 32
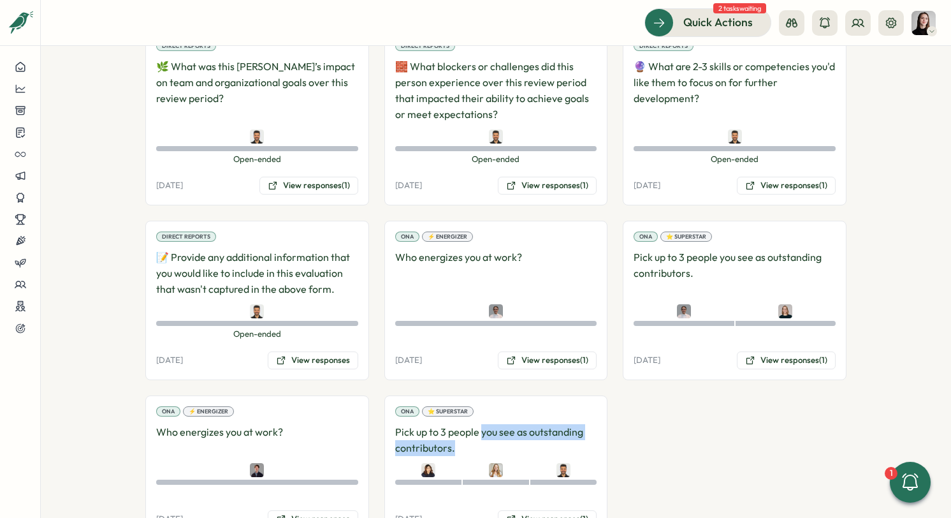
drag, startPoint x: 515, startPoint y: 379, endPoint x: 479, endPoint y: 381, distance: 35.1
click at [479, 424] on p "Pick up to 3 people you see as outstanding contributors." at bounding box center [496, 440] width 202 height 32
drag, startPoint x: 479, startPoint y: 381, endPoint x: 670, endPoint y: 235, distance: 240.1
click at [670, 249] on p "Pick up to 3 people you see as outstanding contributors." at bounding box center [735, 272] width 202 height 47
click at [767, 351] on button "View responses (1)" at bounding box center [786, 360] width 99 height 18
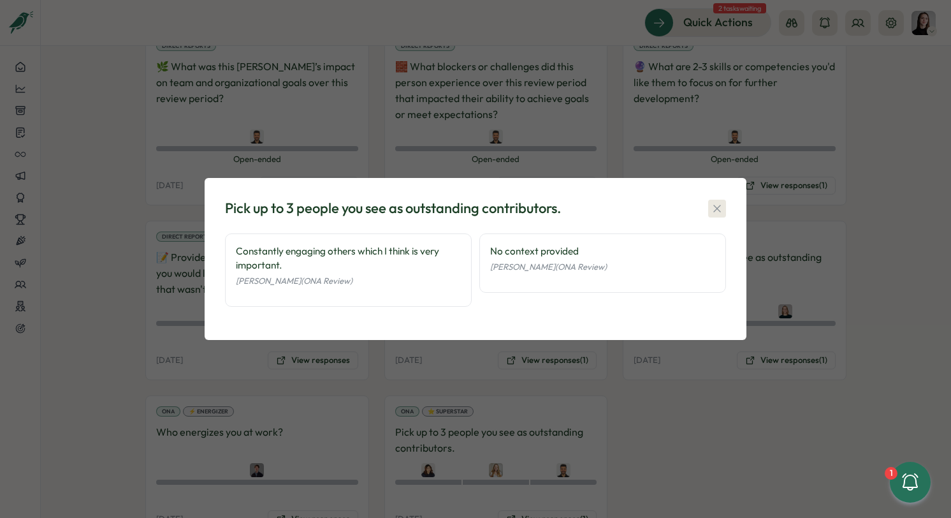
drag, startPoint x: 670, startPoint y: 235, endPoint x: 721, endPoint y: 208, distance: 57.6
click at [721, 208] on icon "button" at bounding box center [717, 208] width 13 height 13
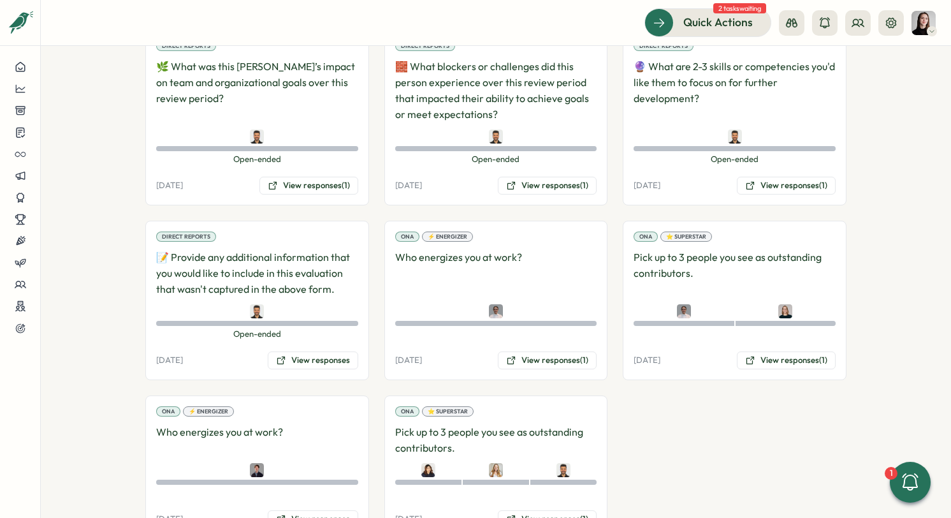
click at [569, 510] on button "View responses (1)" at bounding box center [547, 519] width 99 height 18
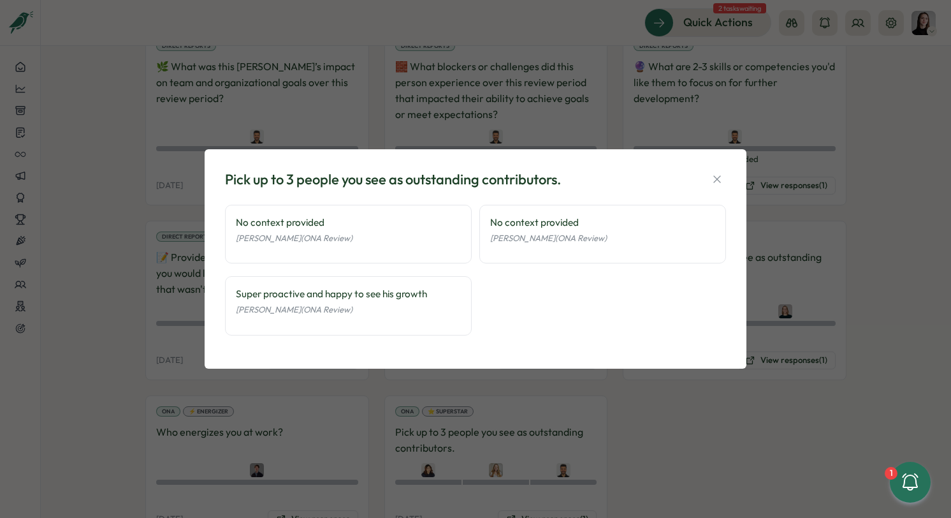
click at [714, 177] on icon "button" at bounding box center [717, 179] width 13 height 13
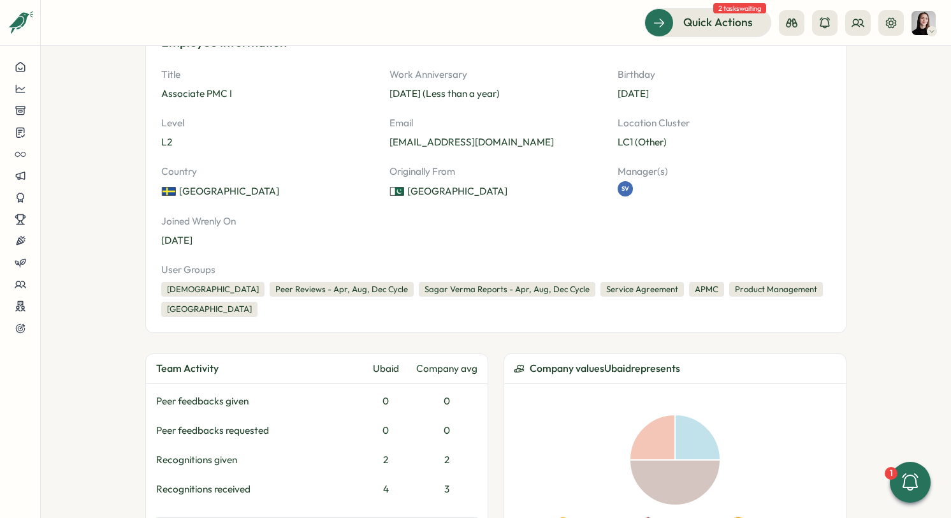
scroll to position [0, 0]
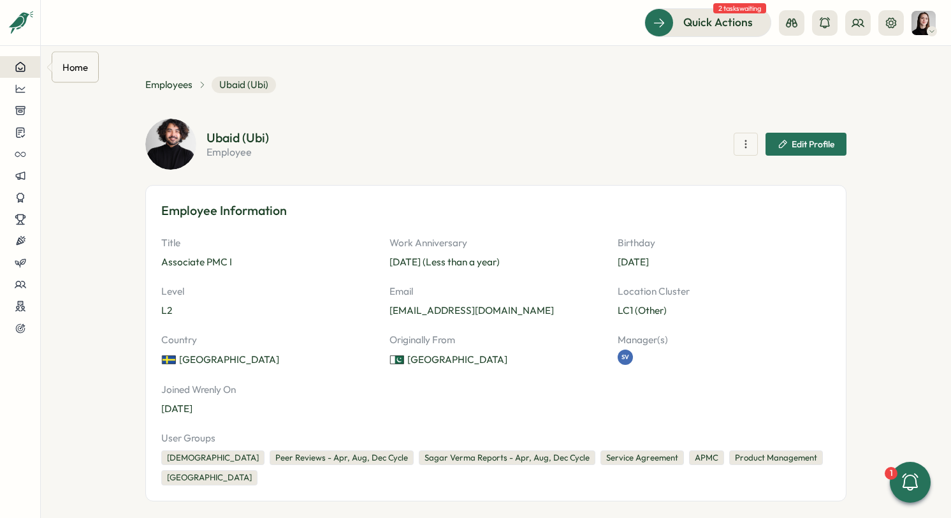
click at [12, 66] on div at bounding box center [20, 66] width 20 height 11
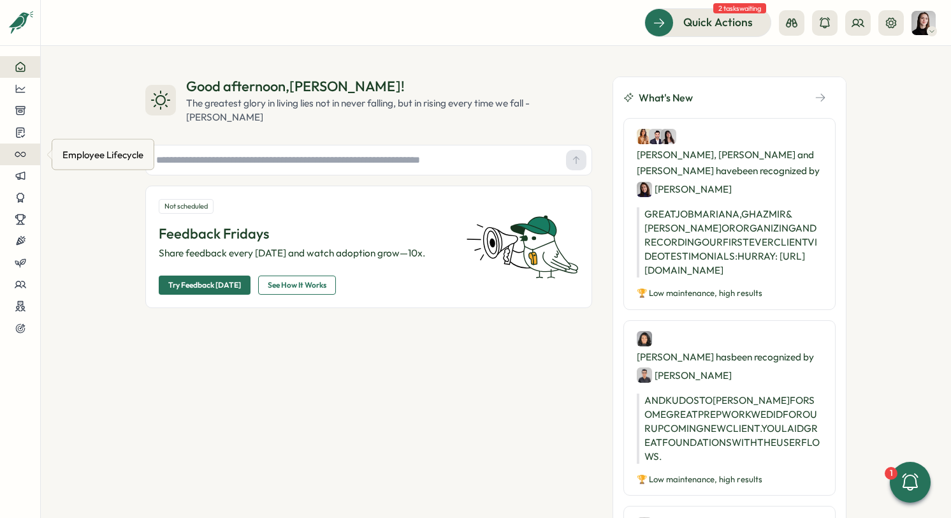
click at [21, 150] on icon at bounding box center [20, 154] width 11 height 11
click at [15, 129] on icon at bounding box center [20, 132] width 11 height 12
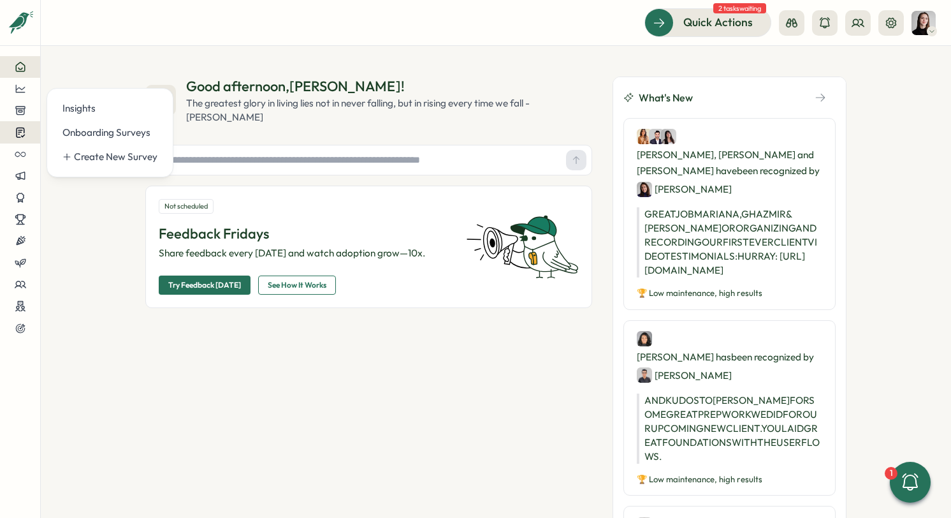
click at [24, 121] on button at bounding box center [20, 132] width 40 height 22
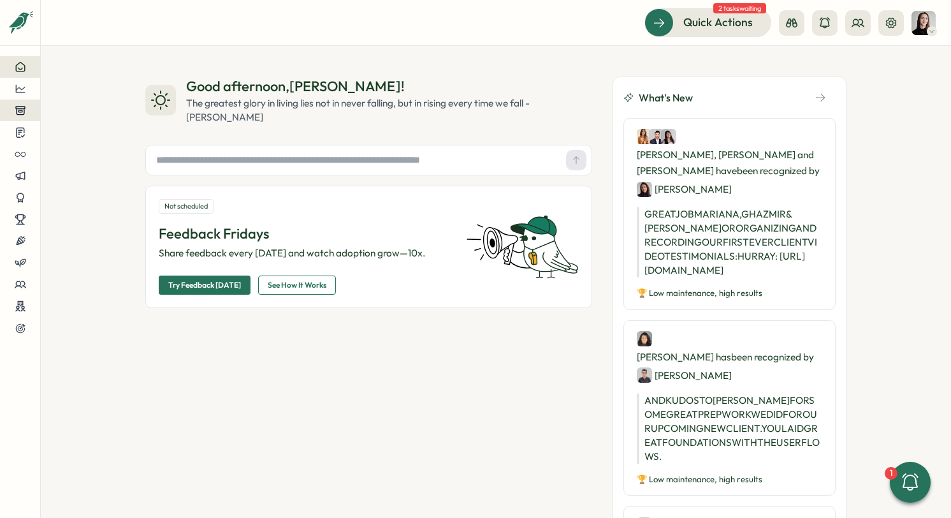
click at [24, 113] on icon at bounding box center [20, 110] width 11 height 11
click at [18, 87] on icon at bounding box center [20, 89] width 10 height 8
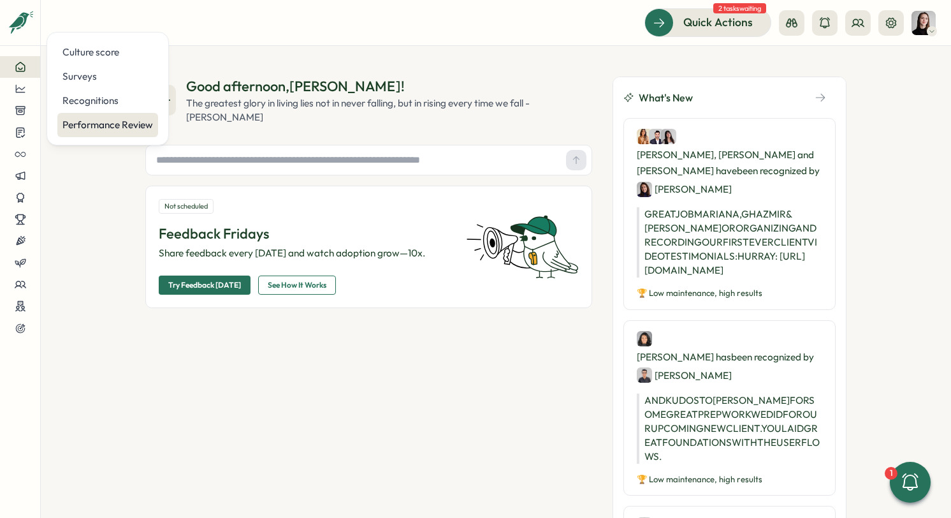
click at [115, 122] on div "Performance Review" at bounding box center [107, 125] width 91 height 14
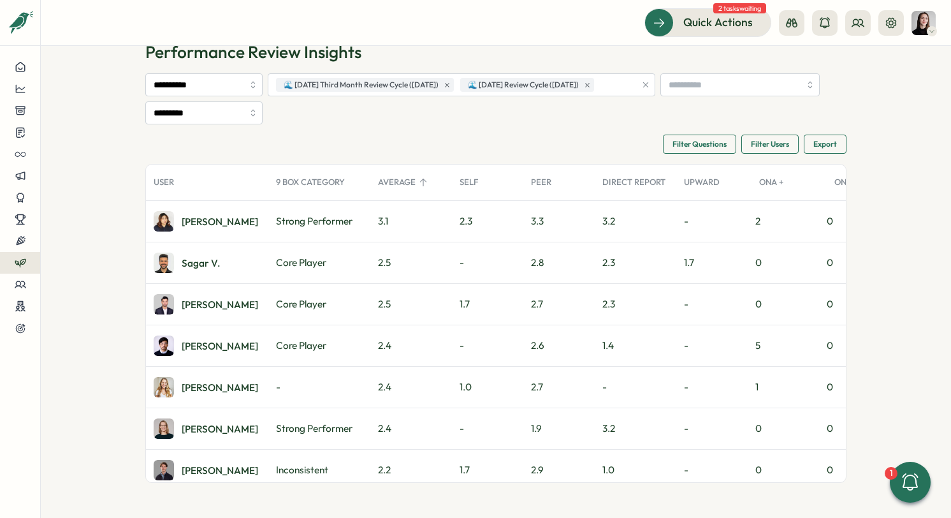
scroll to position [52, 0]
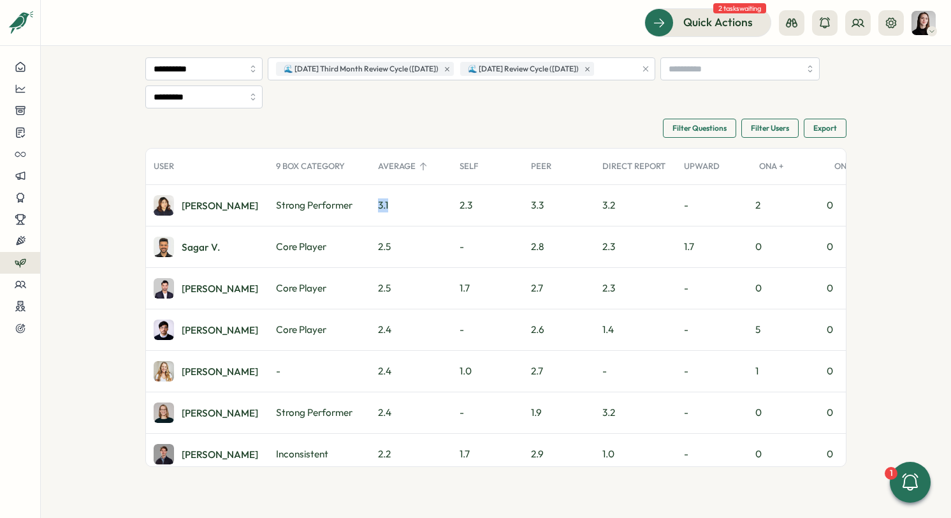
drag, startPoint x: 370, startPoint y: 203, endPoint x: 400, endPoint y: 201, distance: 30.7
click at [400, 201] on div "3.1" at bounding box center [411, 205] width 82 height 41
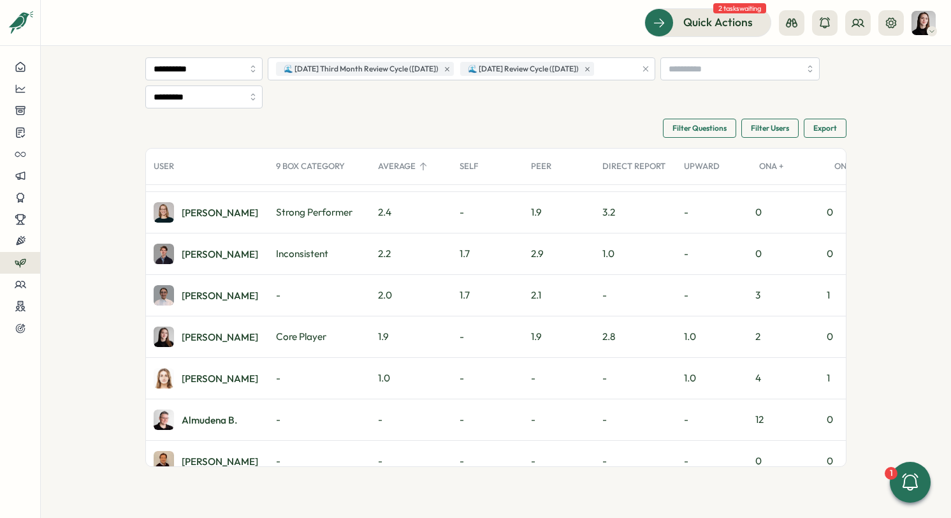
scroll to position [0, 1]
drag, startPoint x: 393, startPoint y: 337, endPoint x: 369, endPoint y: 337, distance: 23.6
click at [370, 337] on div "1.9" at bounding box center [411, 336] width 82 height 41
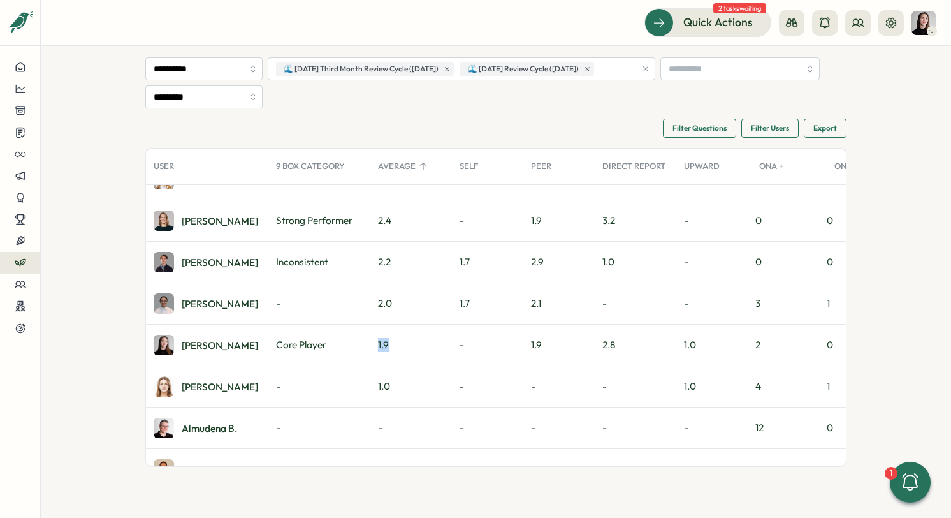
scroll to position [186, 0]
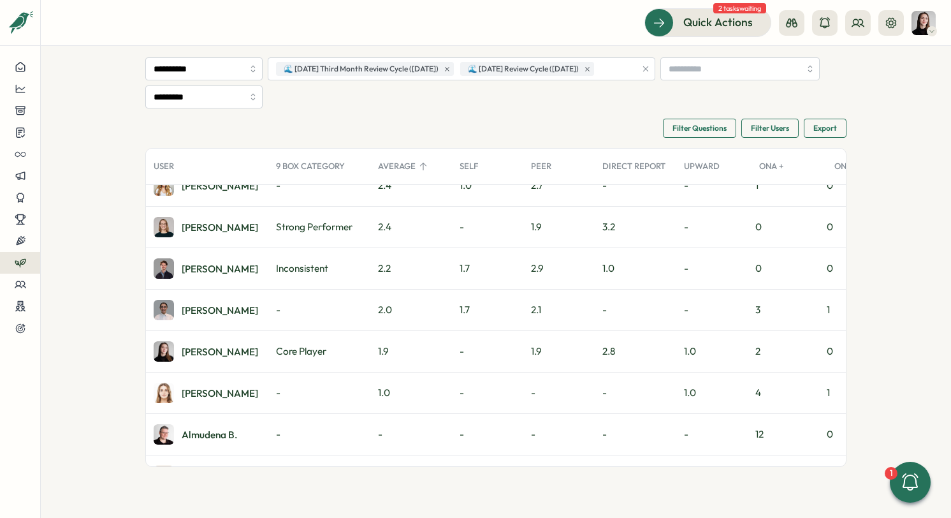
drag, startPoint x: 372, startPoint y: 267, endPoint x: 379, endPoint y: 268, distance: 7.1
click at [374, 268] on div "2.2" at bounding box center [411, 268] width 82 height 41
drag, startPoint x: 380, startPoint y: 266, endPoint x: 406, endPoint y: 267, distance: 25.5
click at [406, 267] on div "2.2" at bounding box center [411, 268] width 82 height 41
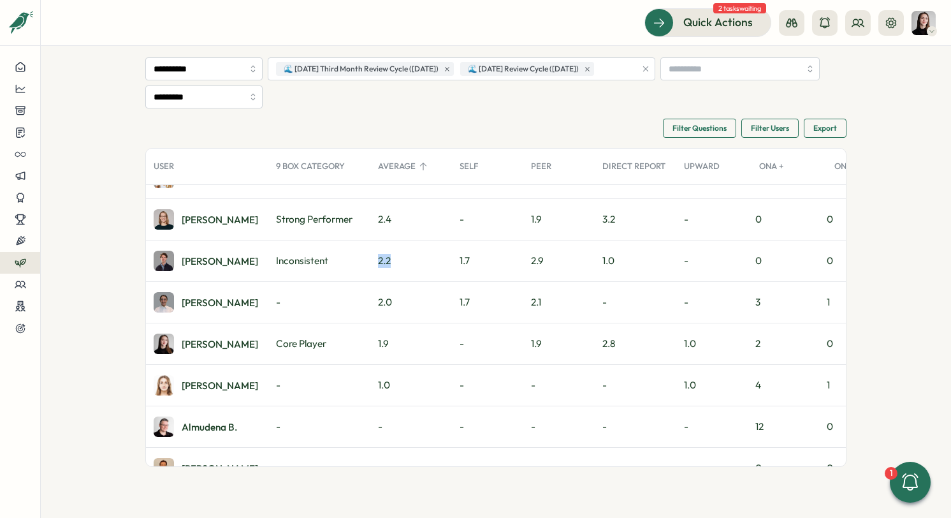
scroll to position [191, 0]
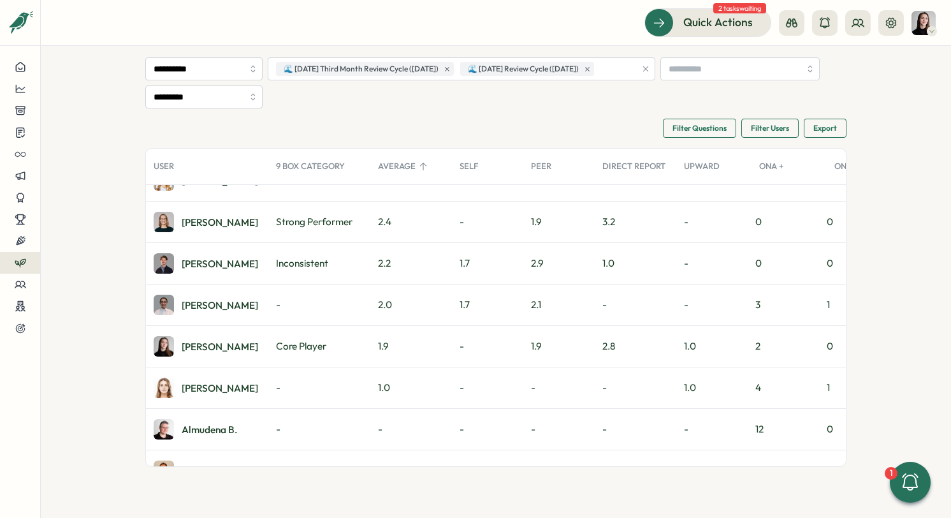
click at [463, 274] on div "1.7" at bounding box center [487, 263] width 71 height 41
drag, startPoint x: 540, startPoint y: 270, endPoint x: 553, endPoint y: 270, distance: 12.8
click at [553, 270] on div "2.9" at bounding box center [558, 263] width 71 height 41
drag, startPoint x: 536, startPoint y: 351, endPoint x: 528, endPoint y: 351, distance: 7.7
click at [528, 351] on div "1.9" at bounding box center [558, 346] width 71 height 41
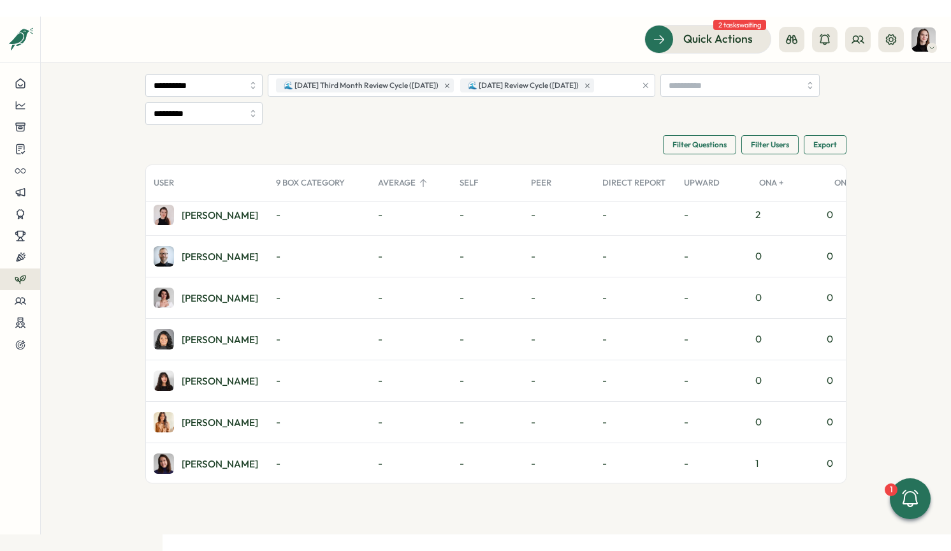
scroll to position [18, 0]
